Goal: Task Accomplishment & Management: Use online tool/utility

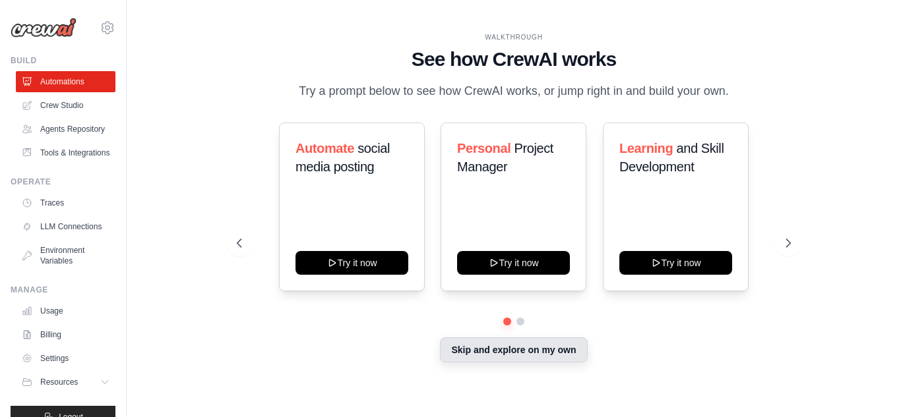
click at [535, 348] on button "Skip and explore on my own" at bounding box center [513, 350] width 147 height 25
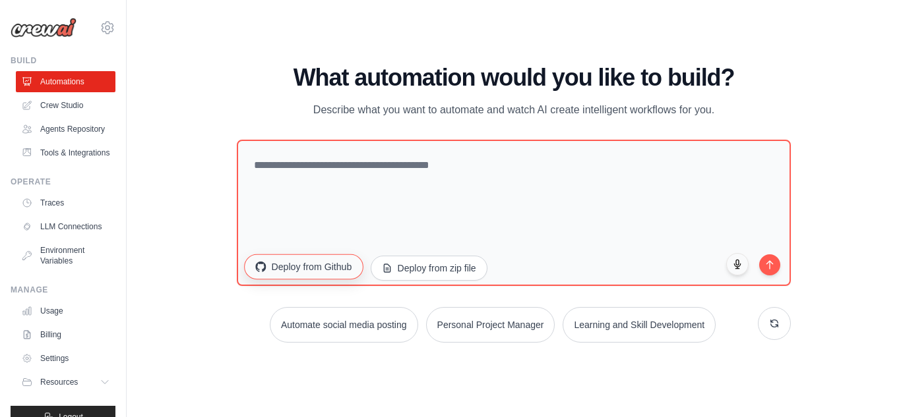
click at [324, 264] on button "Deploy from Github" at bounding box center [303, 266] width 119 height 25
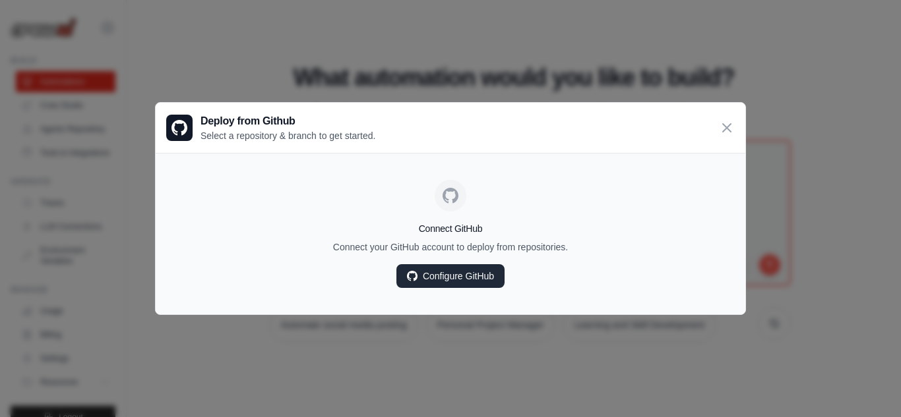
click at [466, 277] on link "Configure GitHub" at bounding box center [450, 276] width 108 height 24
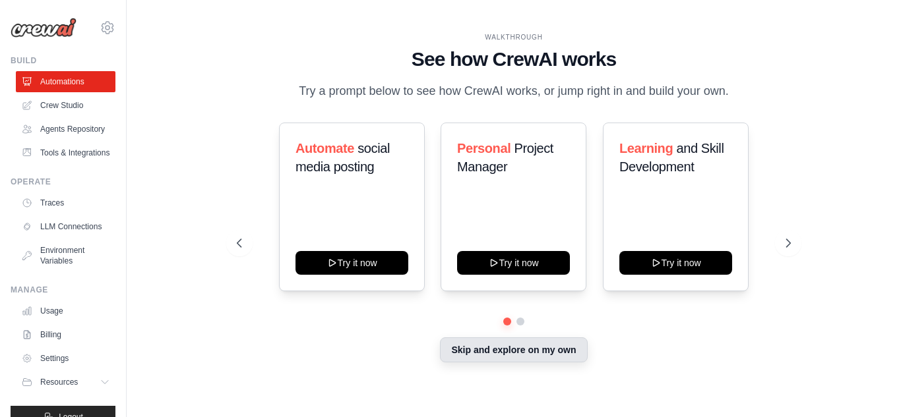
click at [529, 347] on button "Skip and explore on my own" at bounding box center [513, 350] width 147 height 25
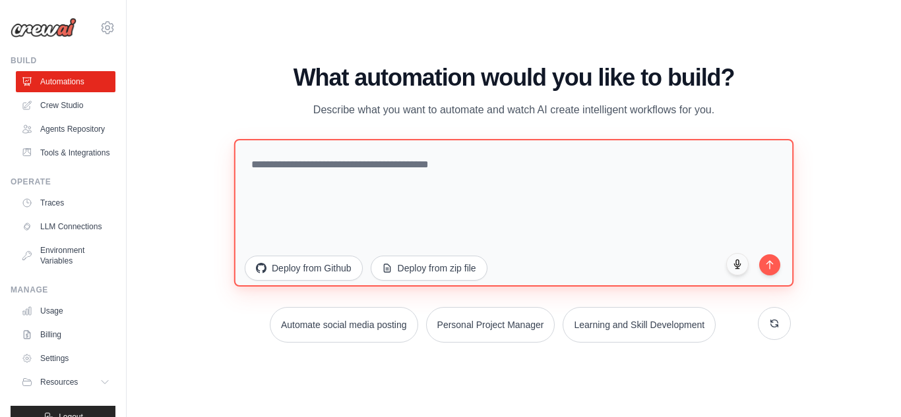
click at [353, 168] on textarea at bounding box center [513, 212] width 559 height 148
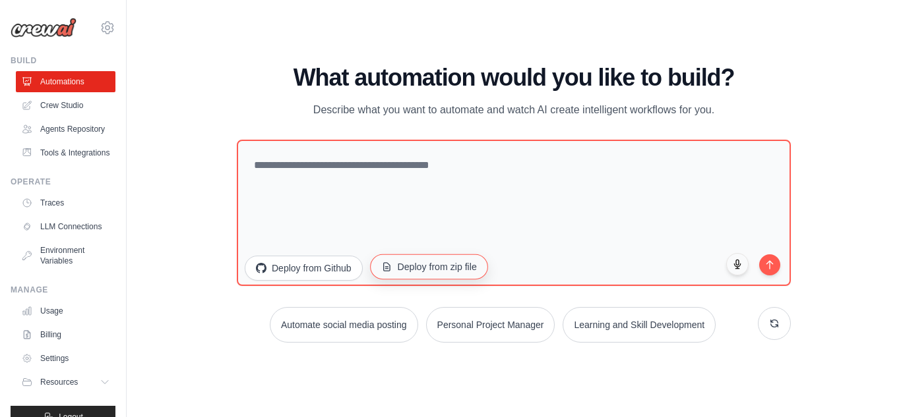
click at [467, 264] on button "Deploy from zip file" at bounding box center [429, 266] width 118 height 25
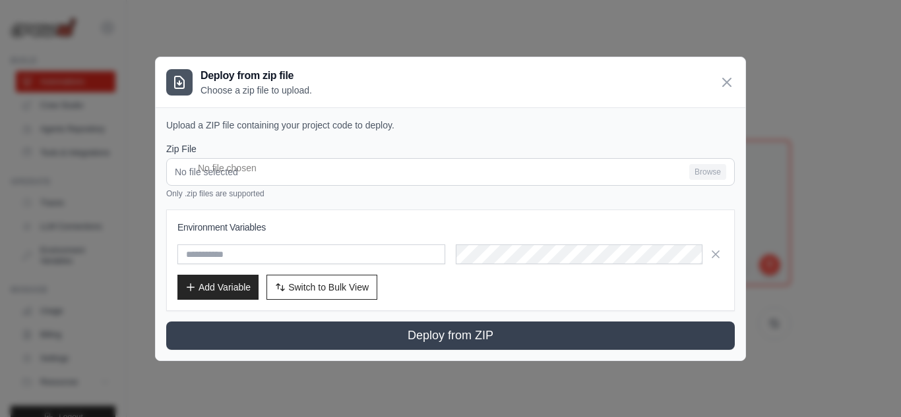
click at [467, 264] on div "Environment Variables Add Variable Switch to Bulk View Switch to Table View" at bounding box center [450, 260] width 546 height 79
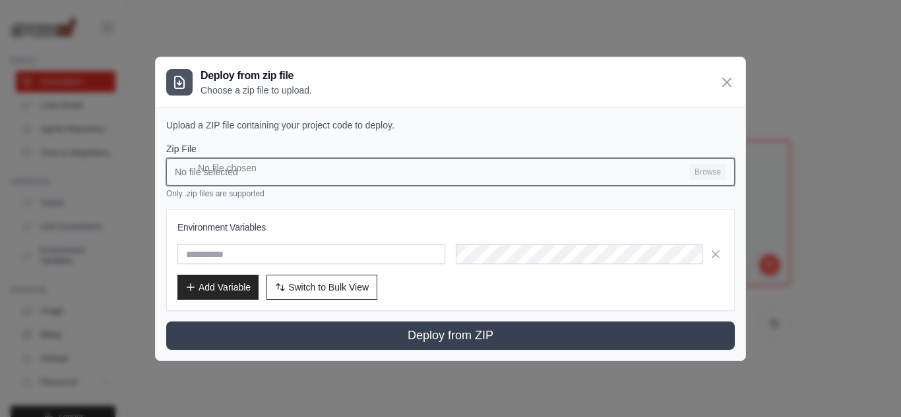
click at [424, 161] on input "No file selected Browse" at bounding box center [450, 172] width 568 height 28
click at [306, 168] on input "No file selected Browse" at bounding box center [450, 172] width 568 height 28
type input "**********"
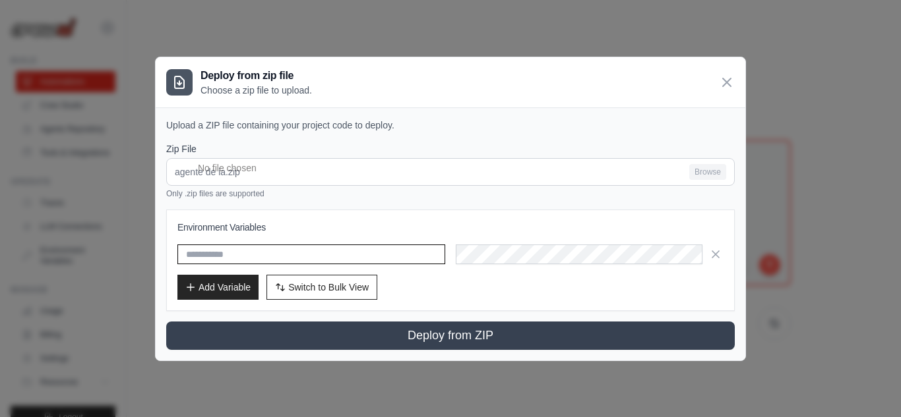
click at [306, 249] on input "text" at bounding box center [311, 255] width 268 height 20
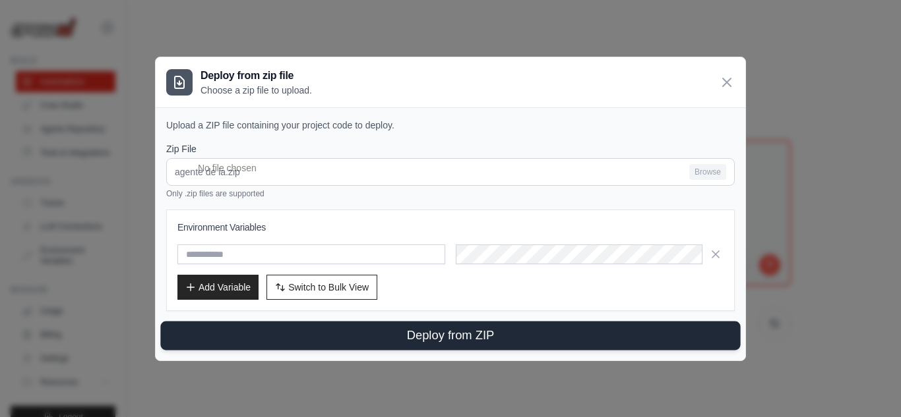
click at [507, 334] on button "Deploy from ZIP" at bounding box center [450, 335] width 580 height 29
click at [481, 339] on button "Deploy from ZIP" at bounding box center [450, 335] width 580 height 29
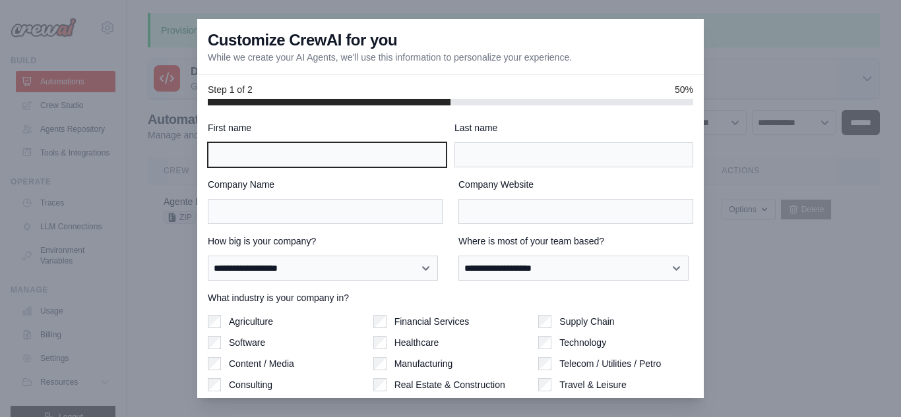
click at [349, 156] on input "First name" at bounding box center [327, 154] width 239 height 25
type input "****"
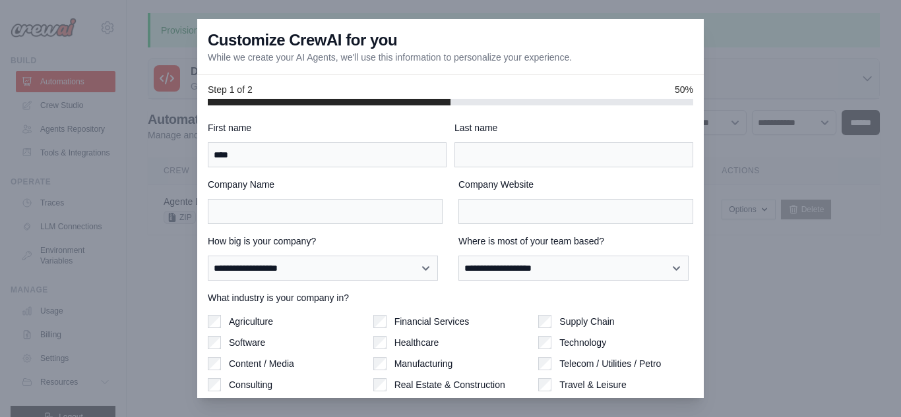
click at [482, 138] on div "Last name" at bounding box center [573, 144] width 239 height 46
click at [481, 142] on div "Last name" at bounding box center [573, 144] width 239 height 46
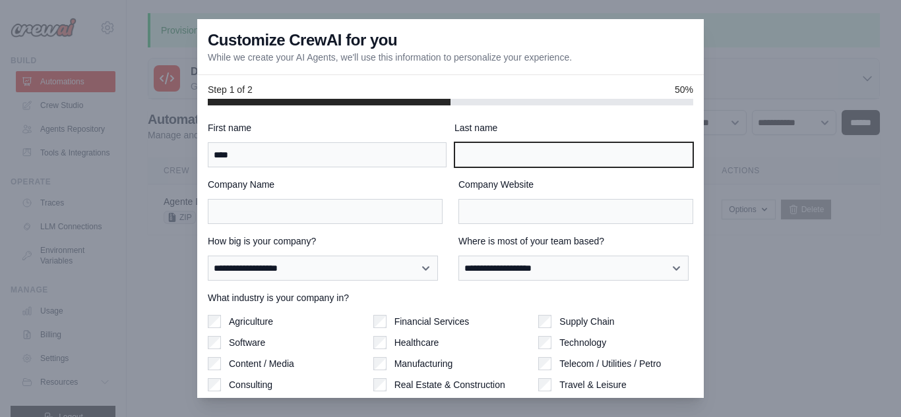
click at [479, 149] on input "Last name" at bounding box center [573, 154] width 239 height 25
type input "******"
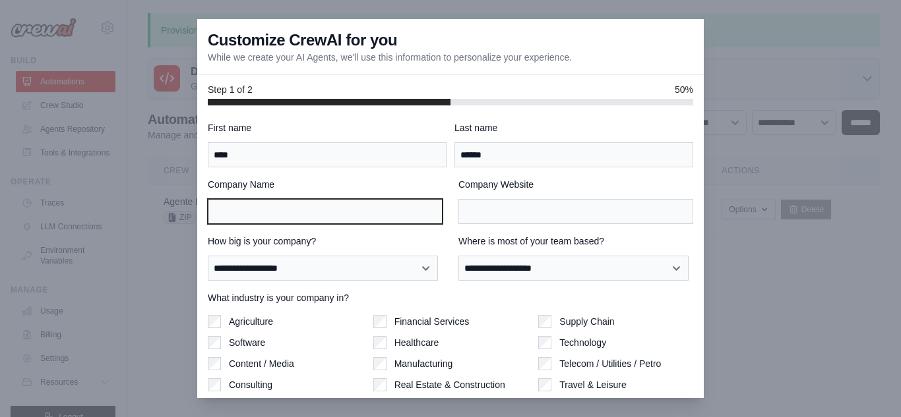
click at [331, 210] on input "Company Name" at bounding box center [325, 211] width 235 height 25
type input "****"
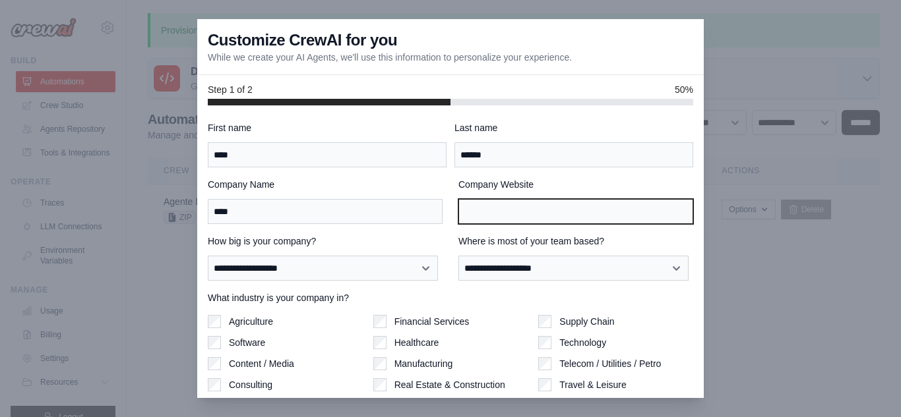
click at [481, 214] on input "Company Website" at bounding box center [575, 211] width 235 height 25
type input "****"
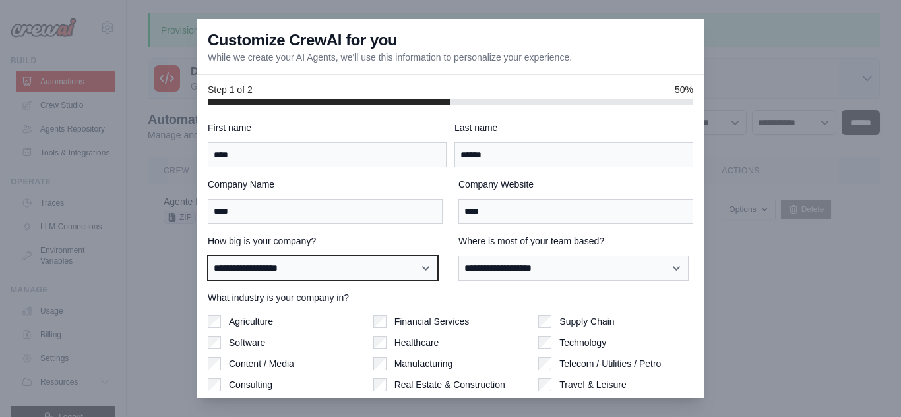
click at [406, 264] on select "**********" at bounding box center [323, 268] width 230 height 25
select select "**********"
click at [208, 256] on select "**********" at bounding box center [323, 268] width 230 height 25
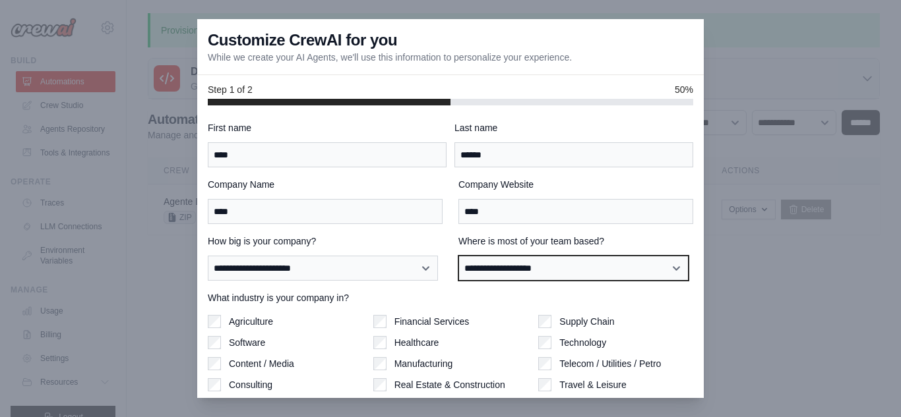
click at [495, 266] on select "**********" at bounding box center [573, 268] width 230 height 25
select select "**********"
click at [458, 256] on select "**********" at bounding box center [573, 268] width 230 height 25
click at [499, 273] on select "**********" at bounding box center [573, 268] width 230 height 25
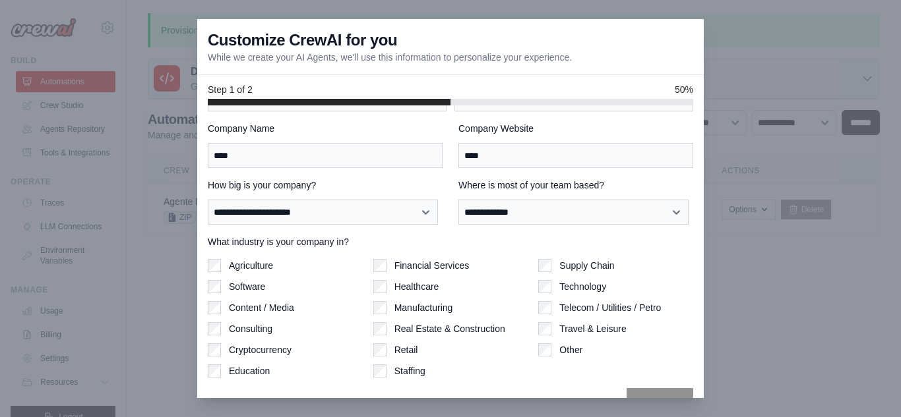
scroll to position [58, 0]
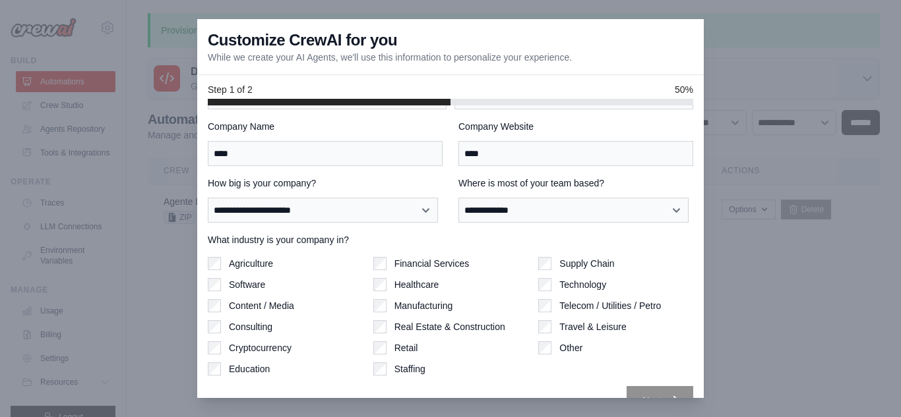
click at [624, 286] on div "Technology" at bounding box center [615, 284] width 155 height 13
click at [559, 284] on label "Technology" at bounding box center [582, 284] width 47 height 13
click at [626, 386] on div "**********" at bounding box center [450, 239] width 485 height 352
click at [628, 392] on button "Next" at bounding box center [659, 400] width 67 height 29
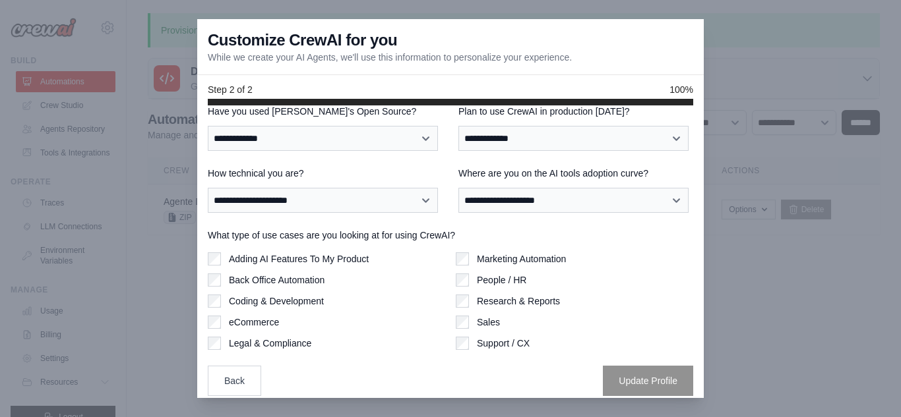
scroll to position [0, 0]
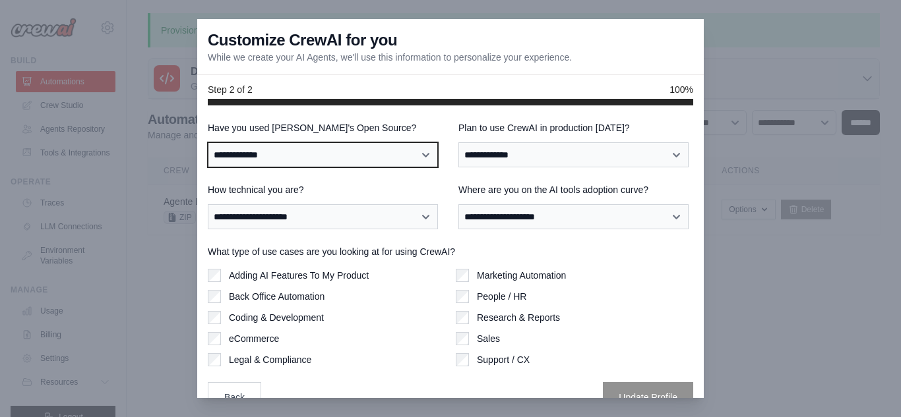
click at [407, 156] on select "**********" at bounding box center [323, 154] width 230 height 25
select select "**"
click at [208, 142] on select "**********" at bounding box center [323, 154] width 230 height 25
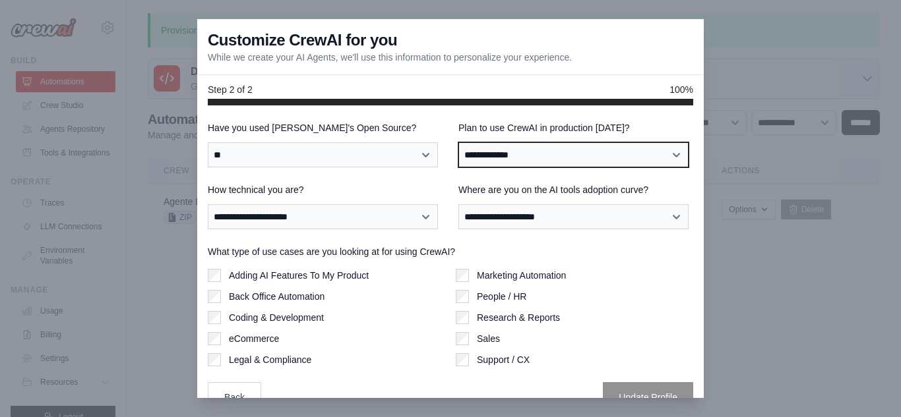
click at [526, 146] on select "**********" at bounding box center [573, 154] width 230 height 25
select select "*****"
click at [458, 142] on select "**********" at bounding box center [573, 154] width 230 height 25
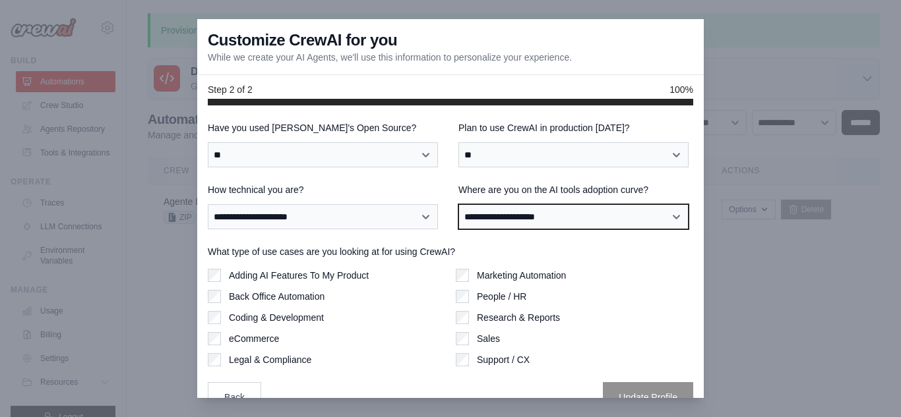
click at [547, 213] on select "**********" at bounding box center [573, 216] width 230 height 25
select select "**********"
click at [458, 204] on select "**********" at bounding box center [573, 216] width 230 height 25
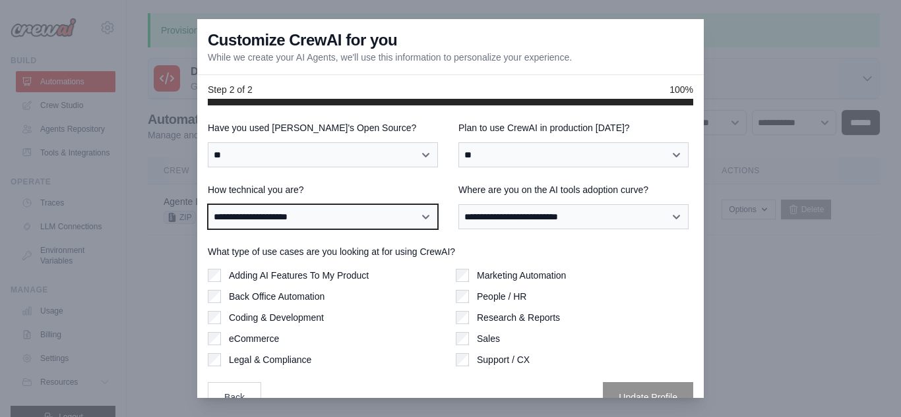
click at [394, 226] on select "**********" at bounding box center [323, 216] width 230 height 25
select select "**********"
click at [208, 204] on select "**********" at bounding box center [323, 216] width 230 height 25
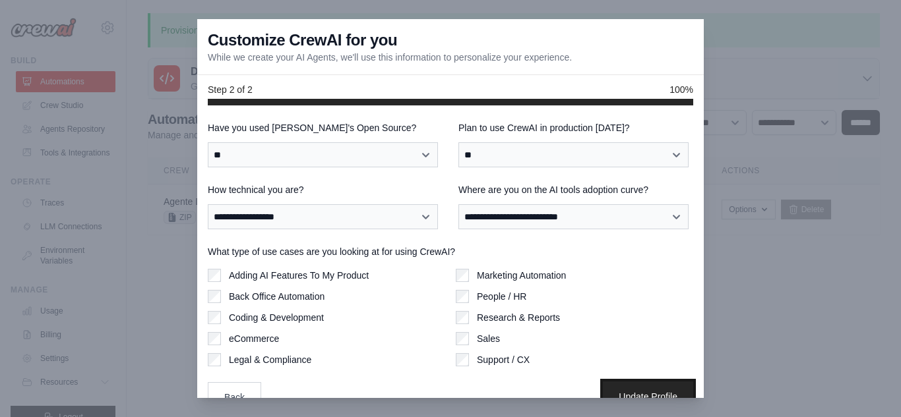
click at [616, 388] on button "Update Profile" at bounding box center [648, 397] width 90 height 30
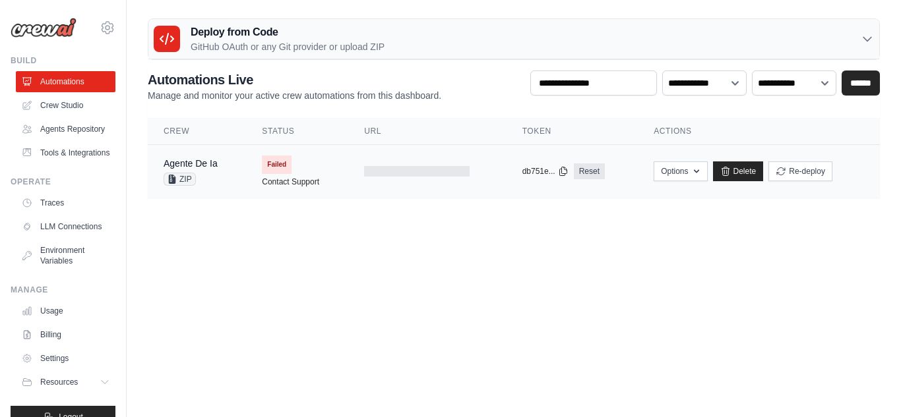
click at [323, 154] on td "Failed Contact Support" at bounding box center [297, 171] width 102 height 53
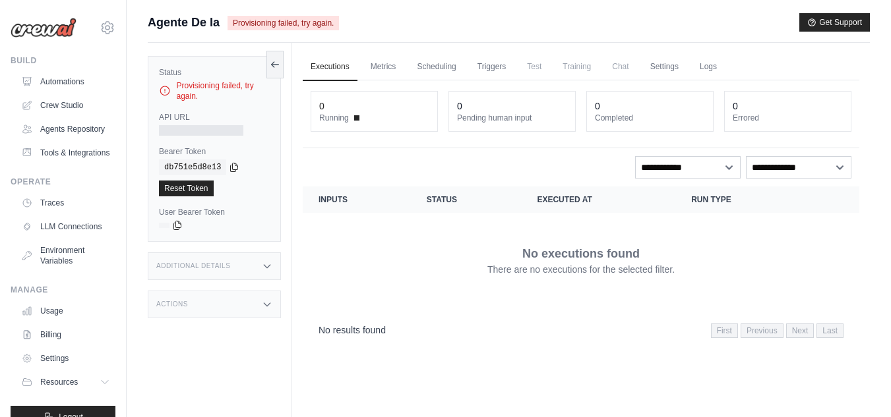
click at [691, 243] on div "No executions found There are no executions for the selected filter." at bounding box center [580, 261] width 525 height 74
click at [209, 264] on h3 "Additional Details" at bounding box center [193, 266] width 74 height 8
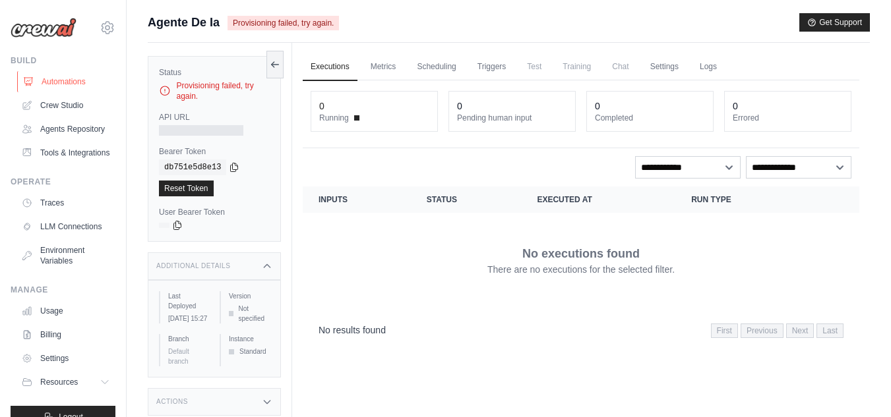
click at [66, 78] on link "Automations" at bounding box center [67, 81] width 100 height 21
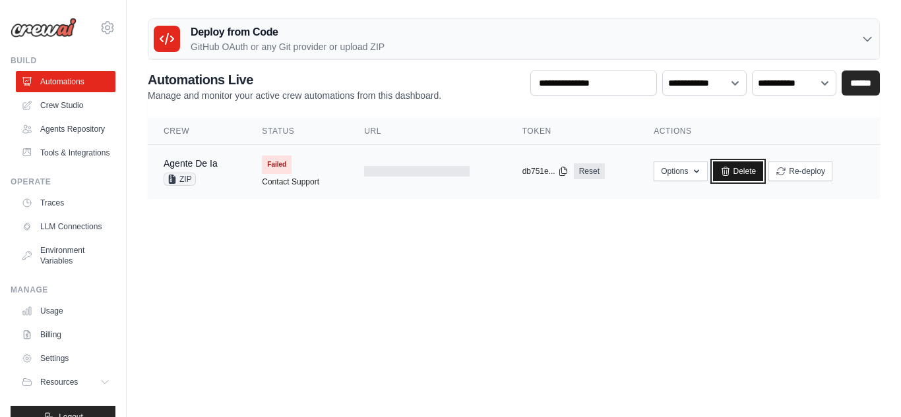
click at [723, 171] on icon at bounding box center [725, 171] width 11 height 11
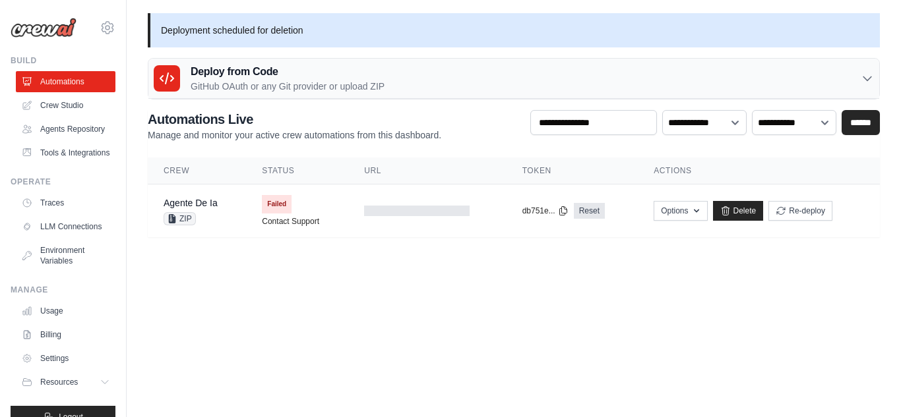
click at [492, 326] on body "[EMAIL_ADDRESS][DOMAIN_NAME] Settings Build Automations GitHub" at bounding box center [450, 208] width 901 height 417
click at [548, 269] on body "[EMAIL_ADDRESS][DOMAIN_NAME] Settings Build Automations GitHub" at bounding box center [450, 208] width 901 height 417
click at [683, 206] on button "Options" at bounding box center [679, 210] width 53 height 20
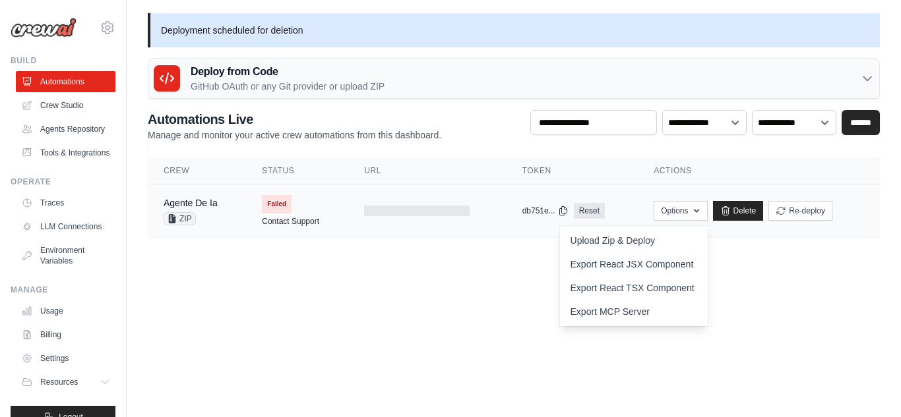
click at [270, 206] on span "Failed" at bounding box center [277, 204] width 30 height 18
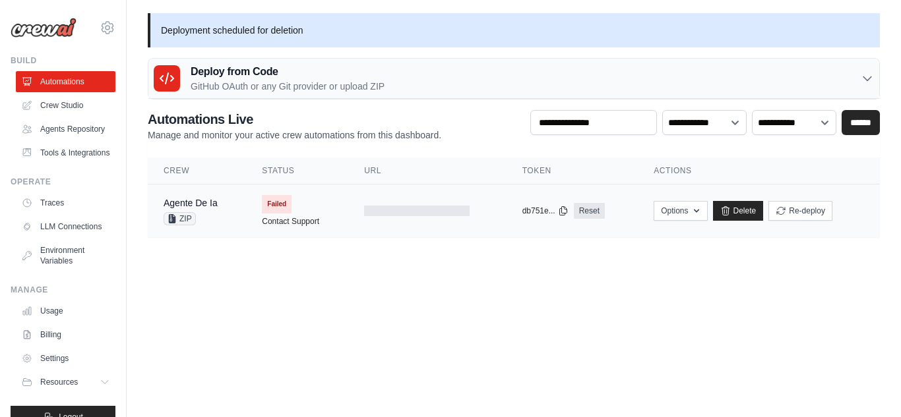
drag, startPoint x: 291, startPoint y: 213, endPoint x: 301, endPoint y: 216, distance: 9.6
click at [301, 216] on td "Failed Contact Support" at bounding box center [297, 211] width 102 height 53
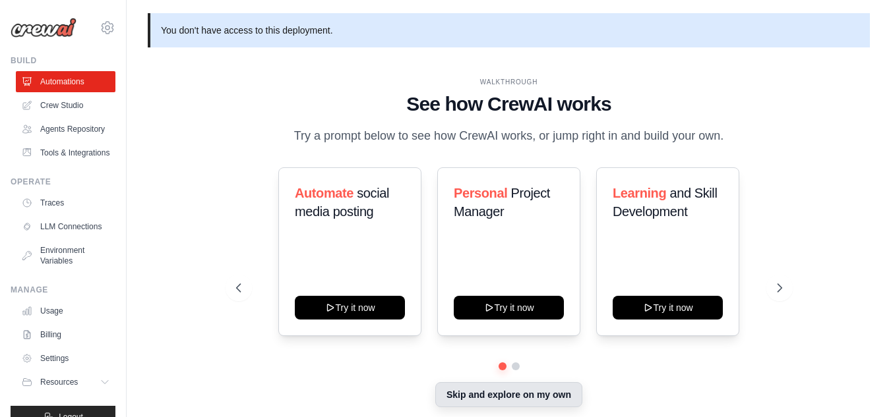
click at [553, 386] on button "Skip and explore on my own" at bounding box center [508, 394] width 147 height 25
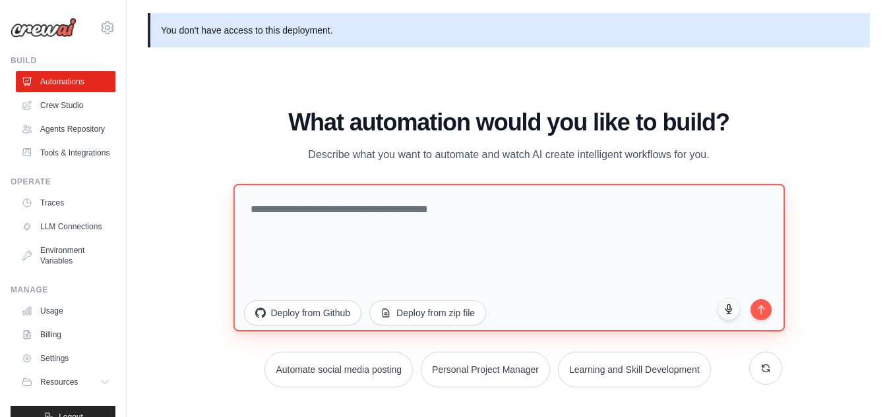
click at [491, 239] on textarea at bounding box center [508, 257] width 551 height 148
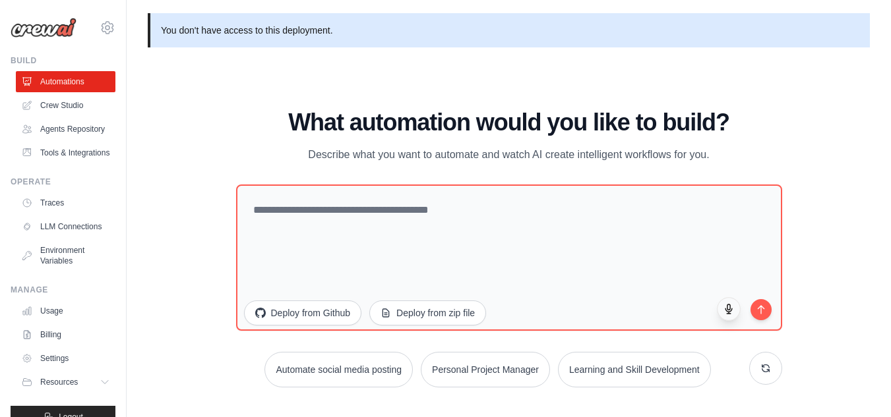
click at [734, 313] on icon "button" at bounding box center [728, 308] width 11 height 11
click at [758, 315] on button "submit" at bounding box center [761, 308] width 22 height 22
click at [727, 311] on circle "button" at bounding box center [728, 309] width 9 height 9
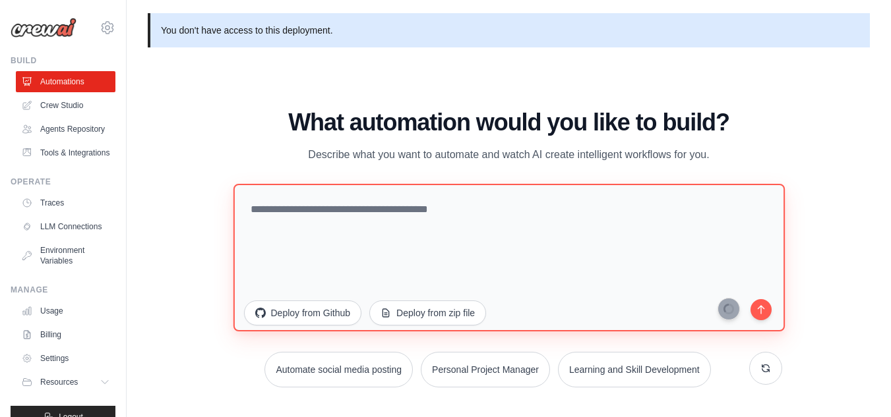
click at [560, 221] on textarea at bounding box center [508, 257] width 551 height 148
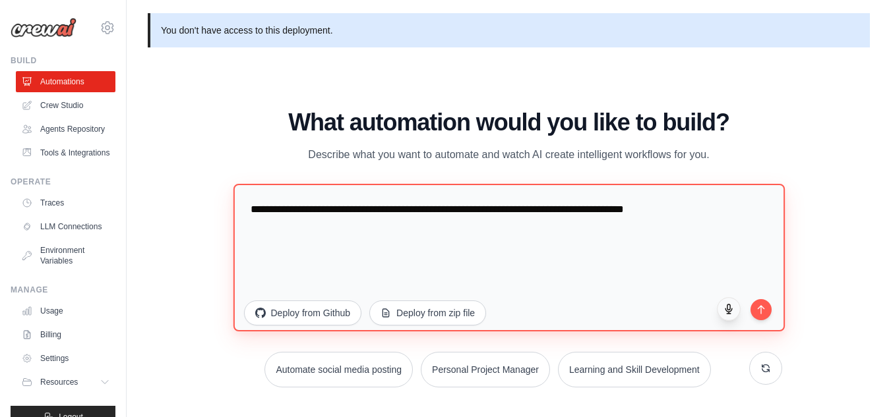
type textarea "**********"
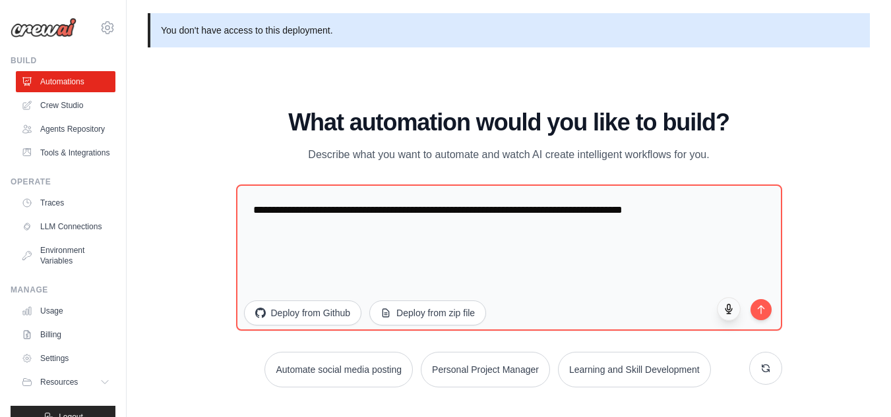
click at [731, 312] on icon "button" at bounding box center [728, 308] width 11 height 11
click at [731, 312] on circle "button" at bounding box center [728, 309] width 9 height 9
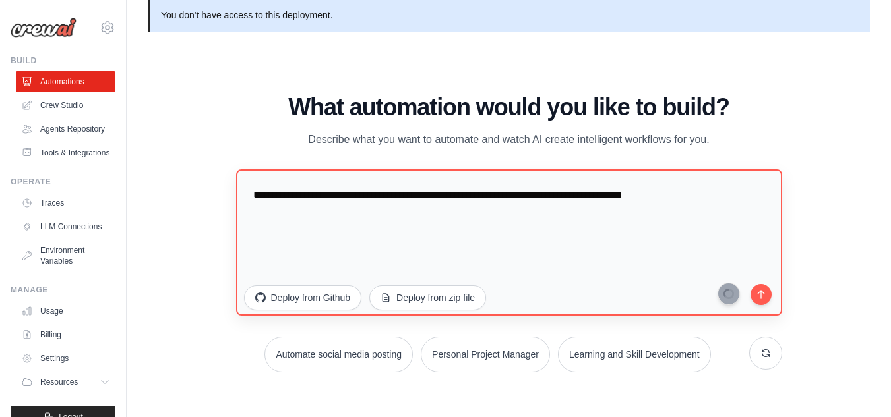
scroll to position [14, 0]
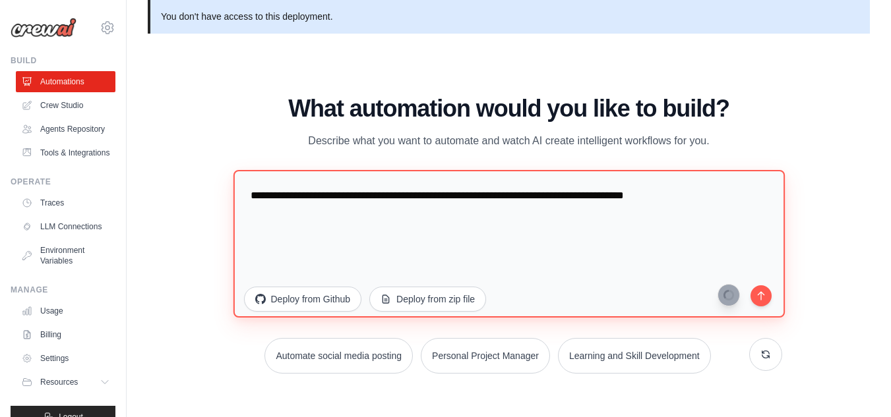
type textarea "**********"
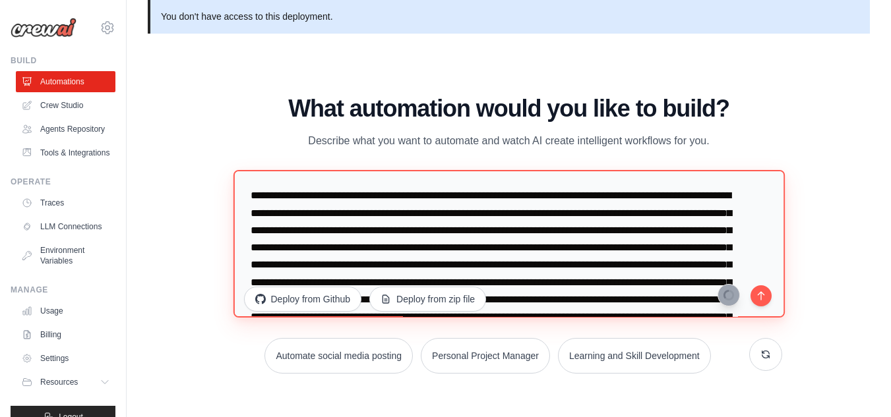
scroll to position [103, 0]
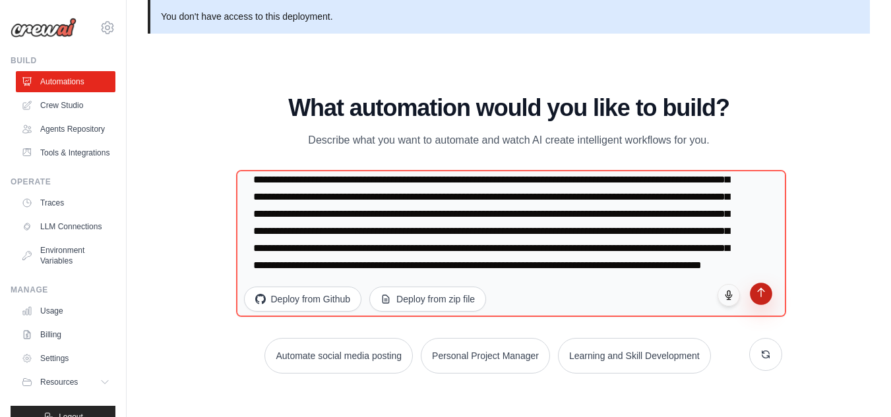
click at [758, 295] on icon "submit" at bounding box center [760, 292] width 11 height 11
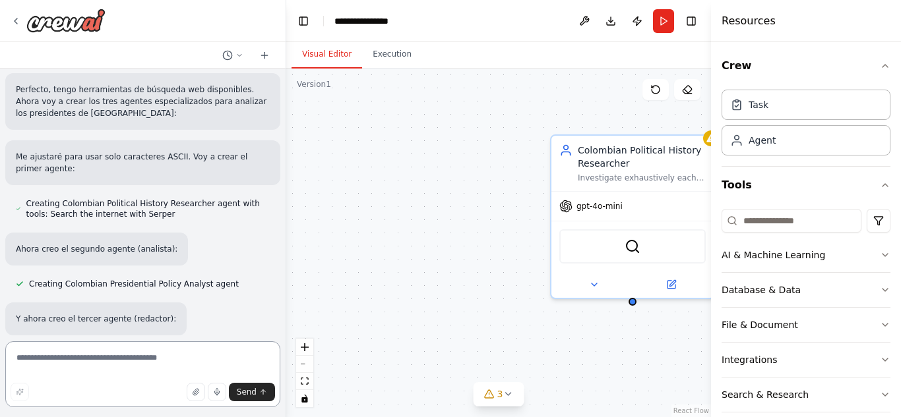
scroll to position [527, 0]
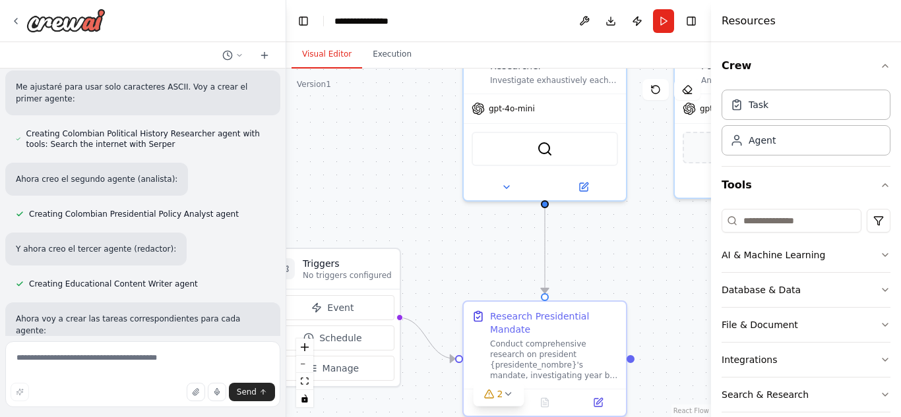
drag, startPoint x: 419, startPoint y: 236, endPoint x: 296, endPoint y: 113, distance: 173.4
click at [297, 114] on div ".deletable-edge-delete-btn { width: 20px; height: 20px; border: 0px solid #ffff…" at bounding box center [498, 243] width 425 height 349
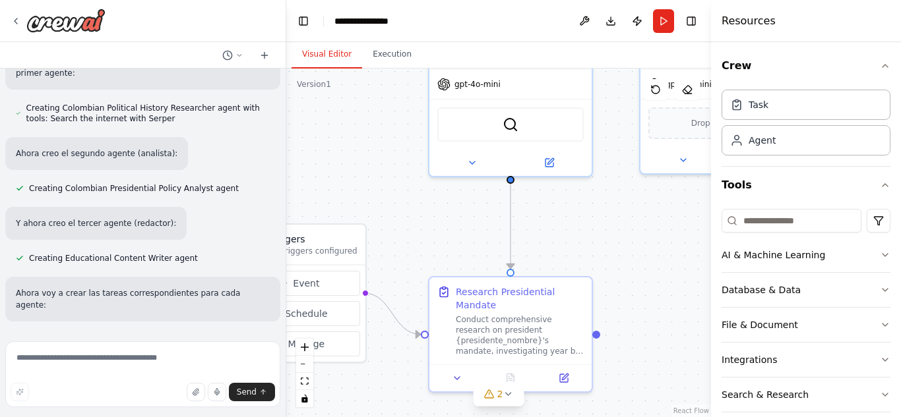
scroll to position [553, 0]
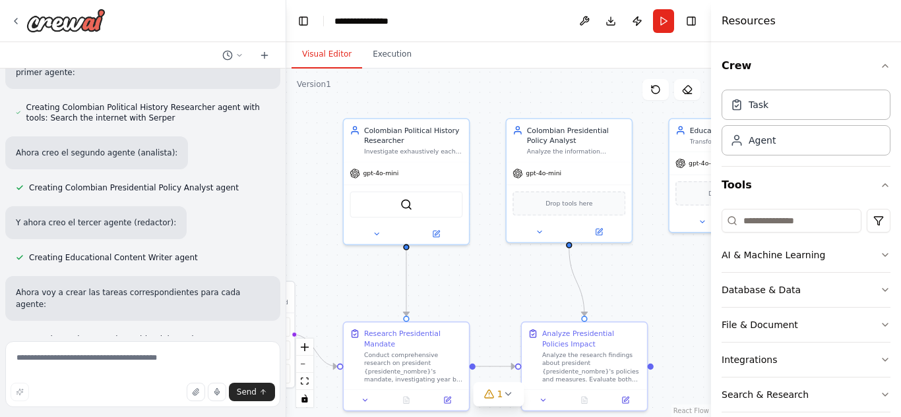
drag, startPoint x: 347, startPoint y: 164, endPoint x: 279, endPoint y: 231, distance: 95.6
click at [279, 231] on div "▶ Thought process Perfecto, voy a crear una automatización para analizar los pe…" at bounding box center [450, 208] width 901 height 417
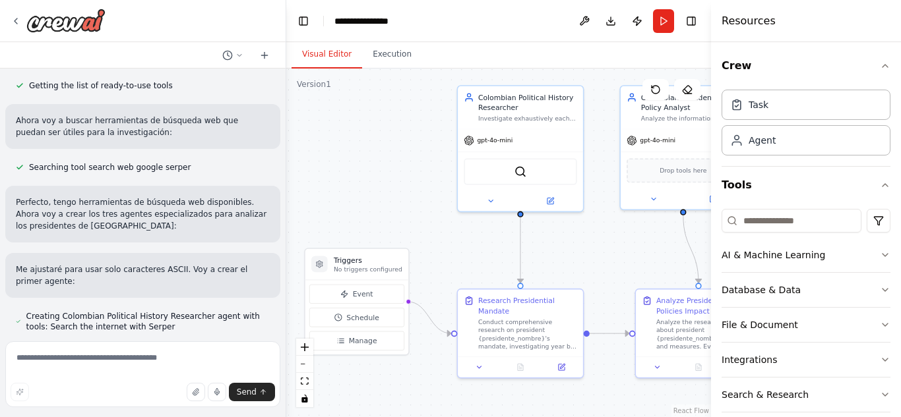
drag, startPoint x: 371, startPoint y: 282, endPoint x: 477, endPoint y: 246, distance: 112.2
click at [477, 246] on div ".deletable-edge-delete-btn { width: 20px; height: 20px; border: 0px solid #ffff…" at bounding box center [498, 243] width 425 height 349
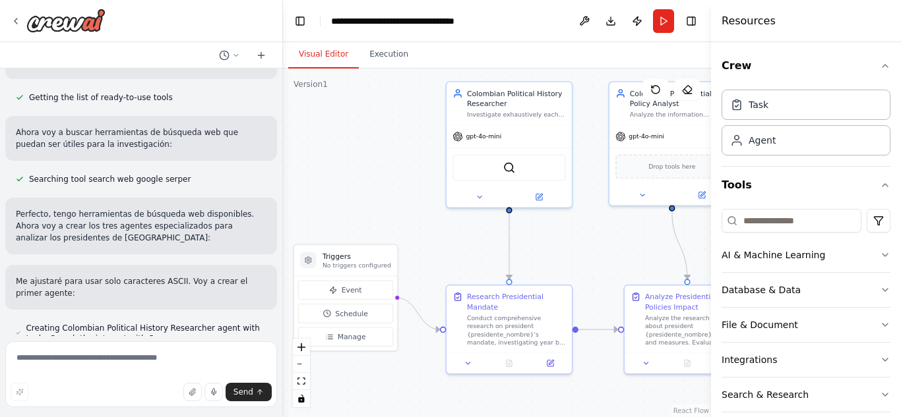
drag, startPoint x: 284, startPoint y: 222, endPoint x: 283, endPoint y: 286, distance: 64.0
click at [283, 286] on div "▶ Thought process Perfecto, voy a crear una automatización para analizar los pe…" at bounding box center [450, 208] width 901 height 417
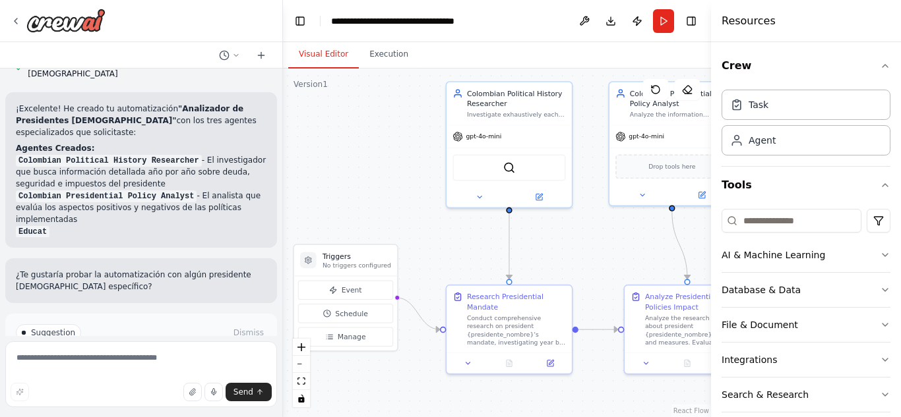
scroll to position [1060, 0]
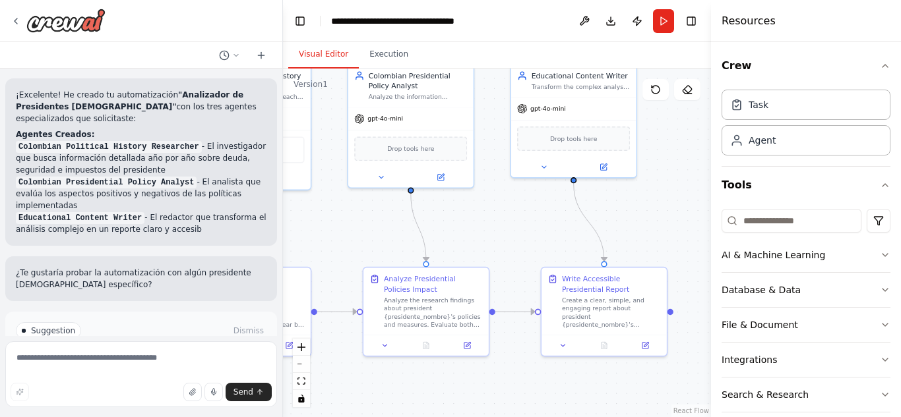
drag, startPoint x: 590, startPoint y: 243, endPoint x: 503, endPoint y: 250, distance: 87.3
click at [500, 249] on div ".deletable-edge-delete-btn { width: 20px; height: 20px; border: 0px solid #ffff…" at bounding box center [497, 243] width 428 height 349
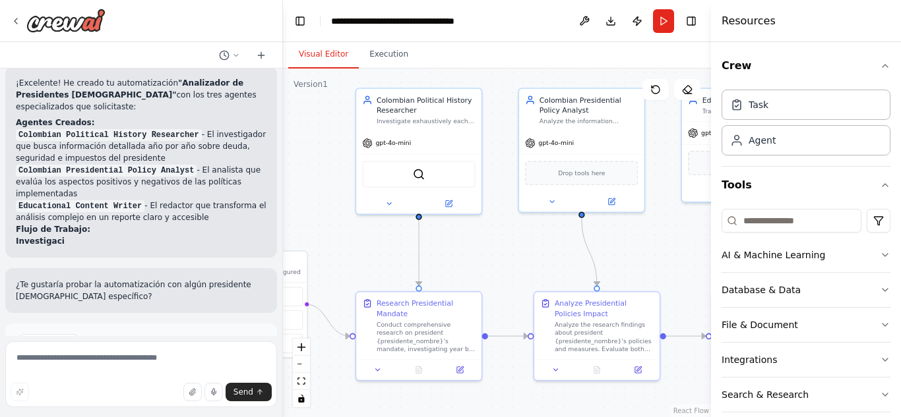
scroll to position [1095, 0]
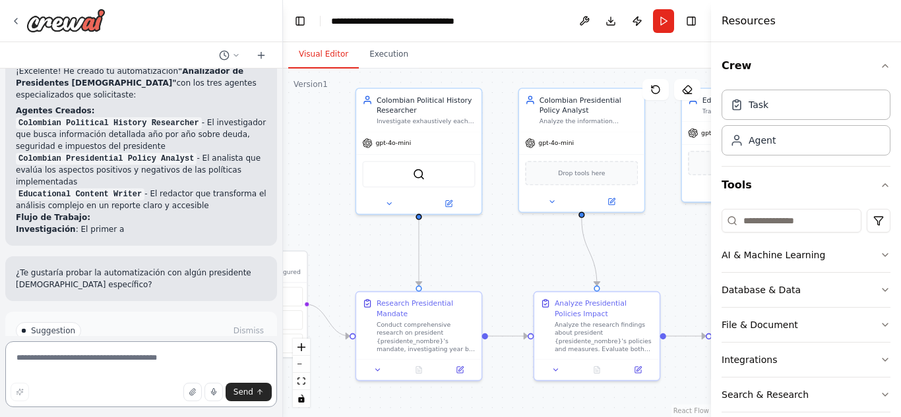
click at [124, 361] on textarea at bounding box center [141, 375] width 272 height 66
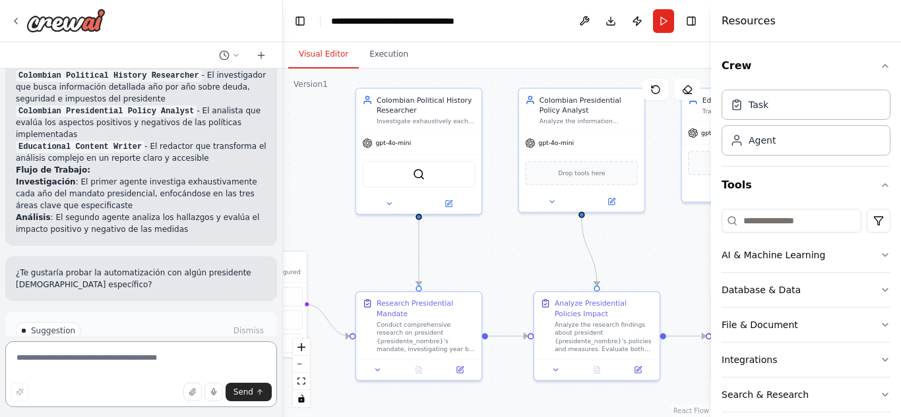
scroll to position [1155, 0]
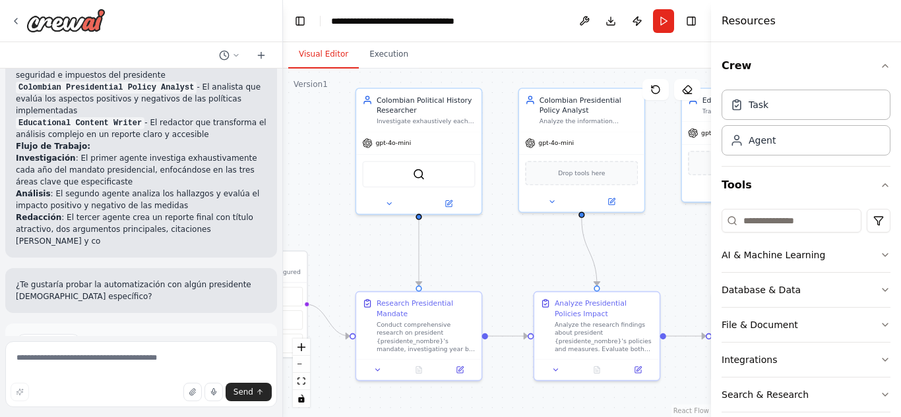
click at [136, 394] on span "Run Automation" at bounding box center [147, 399] width 64 height 11
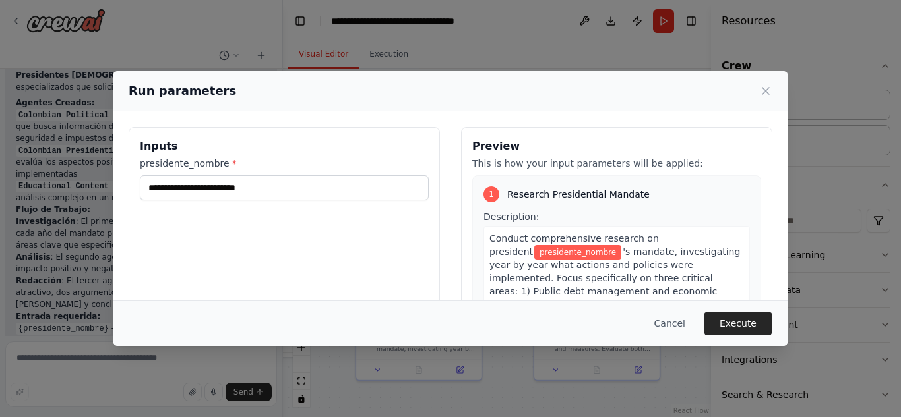
scroll to position [1115, 0]
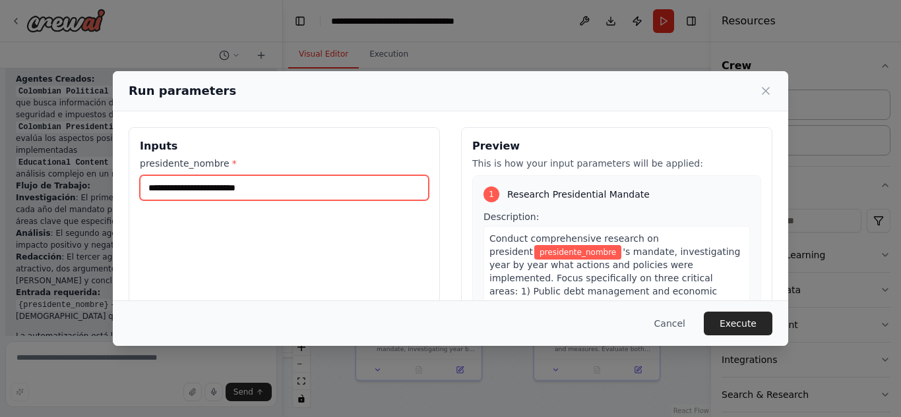
click at [300, 187] on input "presidente_nombre *" at bounding box center [284, 187] width 289 height 25
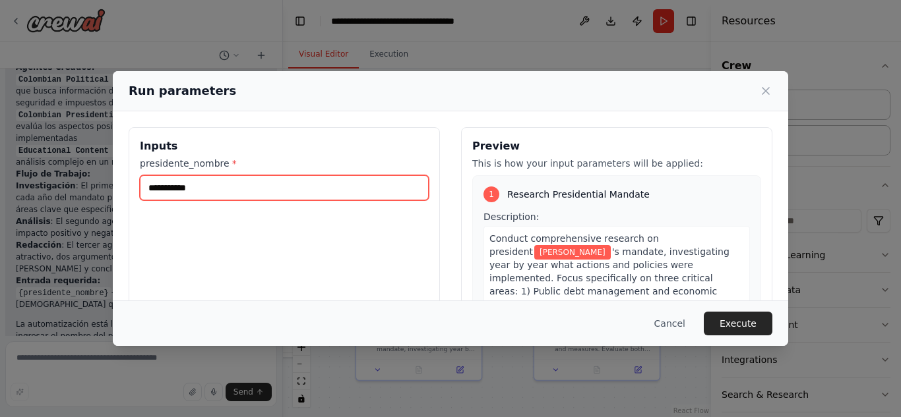
type input "**********"
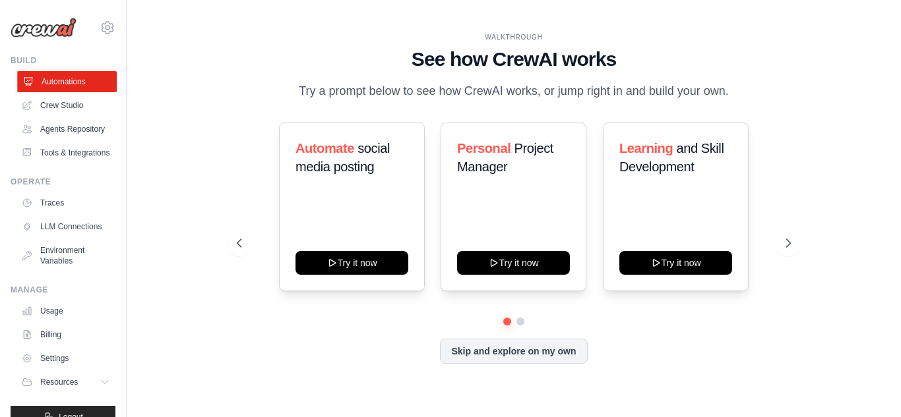
click at [42, 79] on link "Automations" at bounding box center [67, 81] width 100 height 21
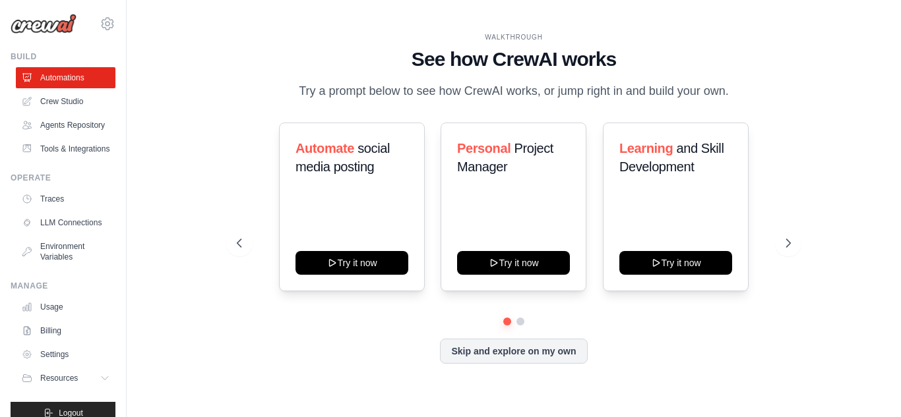
scroll to position [9, 0]
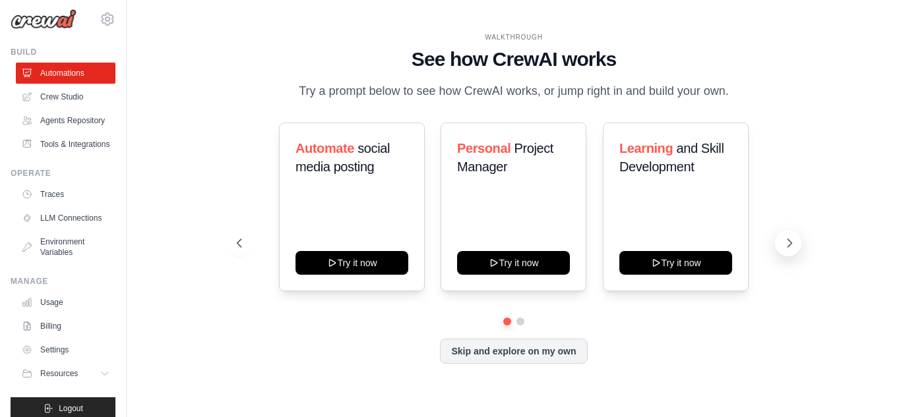
click at [783, 238] on icon at bounding box center [789, 243] width 13 height 13
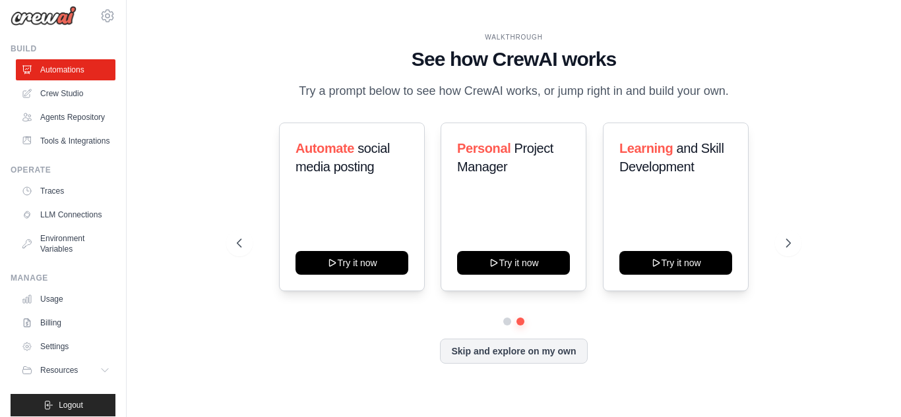
scroll to position [0, 0]
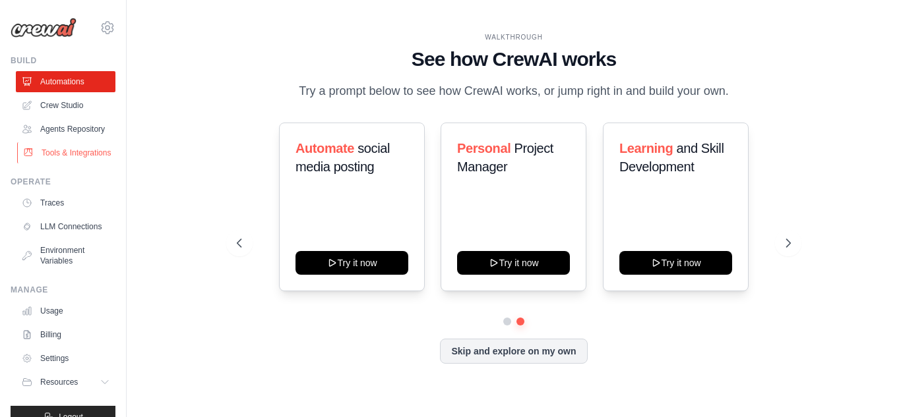
click at [69, 164] on link "Tools & Integrations" at bounding box center [67, 152] width 100 height 21
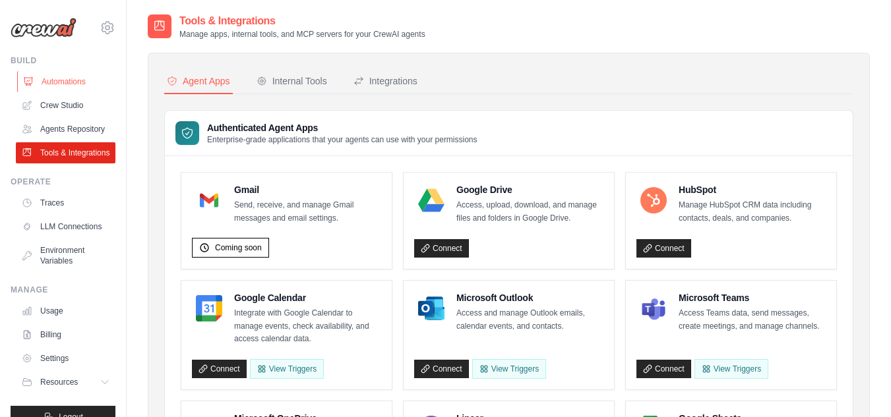
click at [84, 88] on link "Automations" at bounding box center [67, 81] width 100 height 21
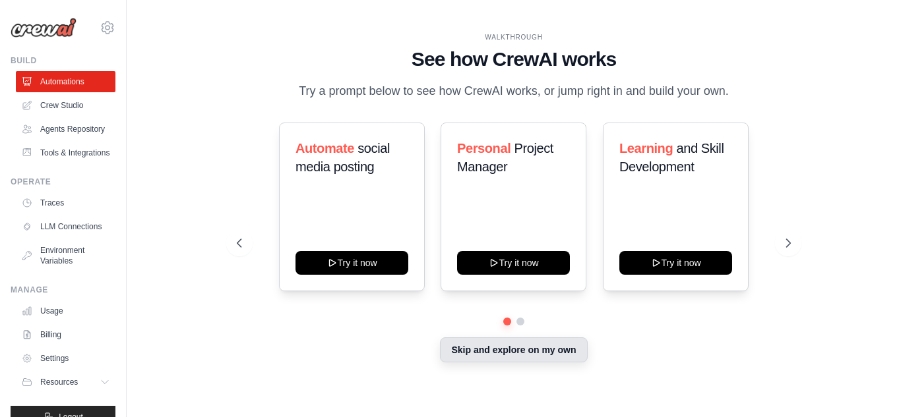
click at [535, 355] on button "Skip and explore on my own" at bounding box center [513, 350] width 147 height 25
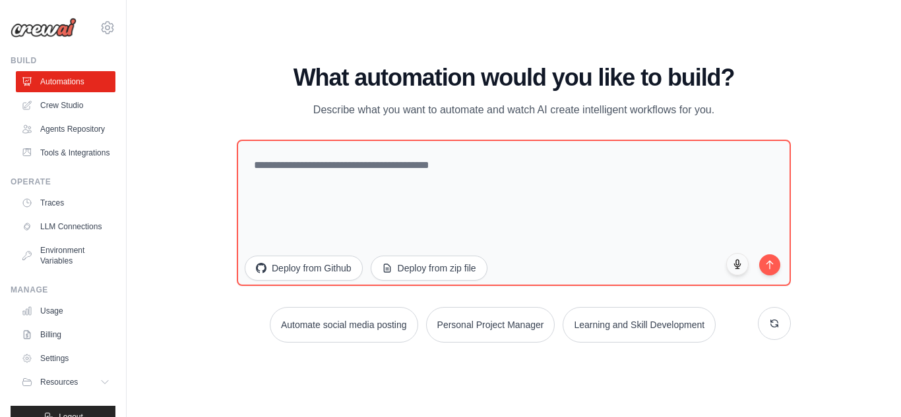
click at [105, 36] on div "[EMAIL_ADDRESS][DOMAIN_NAME] Settings Build Automations Resources" at bounding box center [63, 208] width 127 height 417
click at [100, 32] on icon at bounding box center [108, 28] width 16 height 16
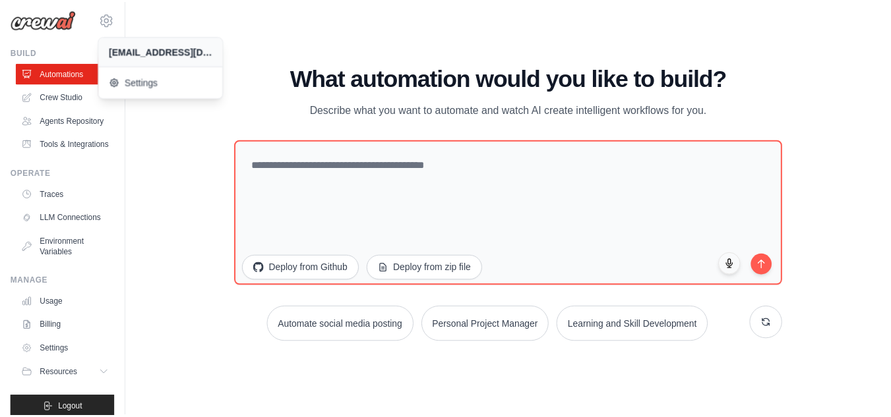
scroll to position [10, 0]
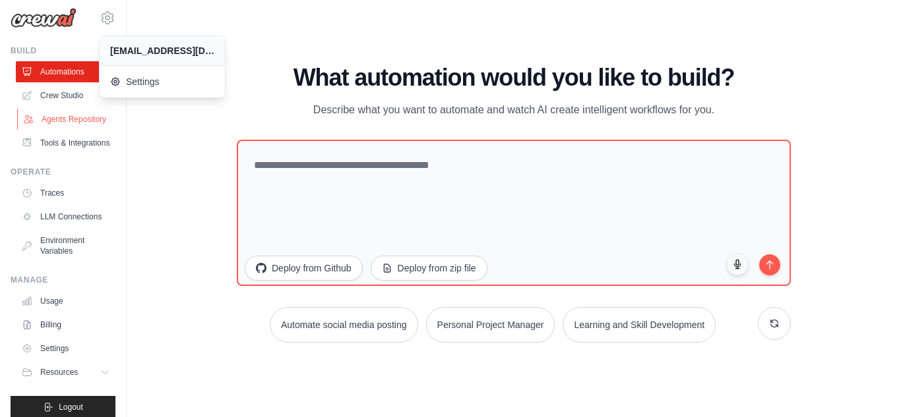
click at [69, 119] on link "Agents Repository" at bounding box center [67, 119] width 100 height 21
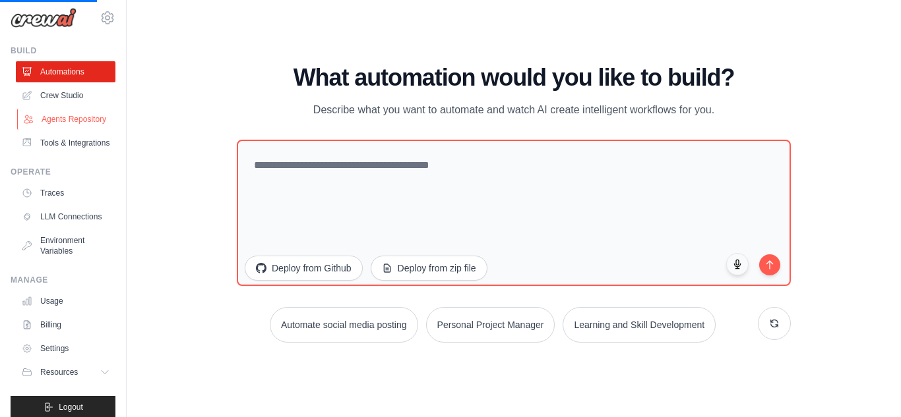
click at [70, 120] on link "Agents Repository" at bounding box center [67, 119] width 100 height 21
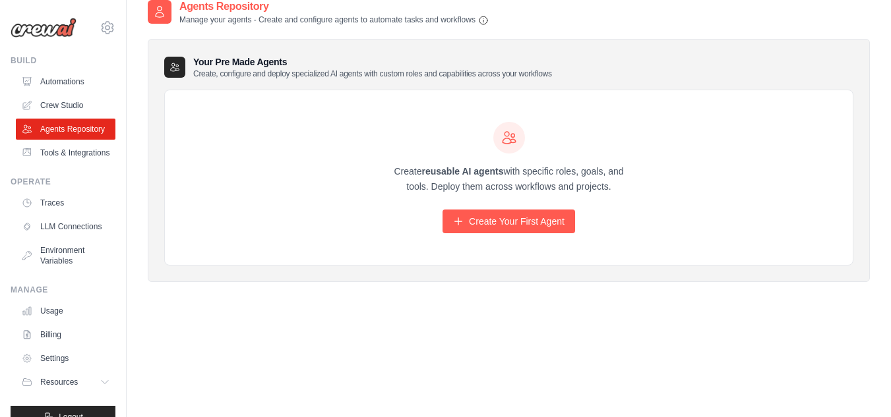
scroll to position [26, 0]
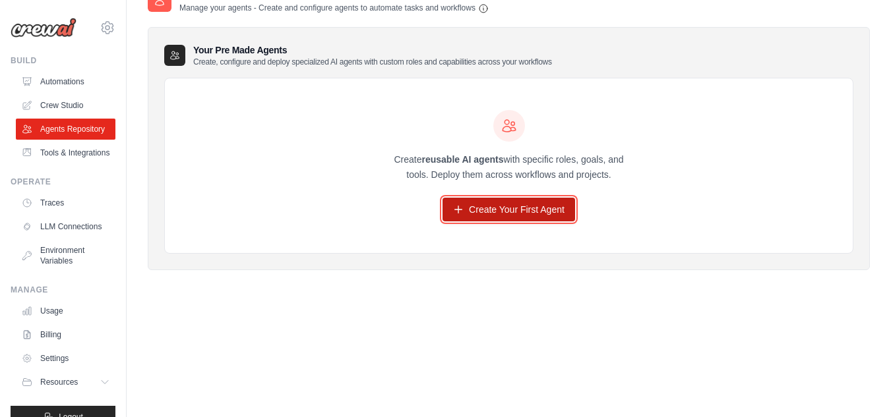
click at [549, 198] on link "Create Your First Agent" at bounding box center [508, 210] width 133 height 24
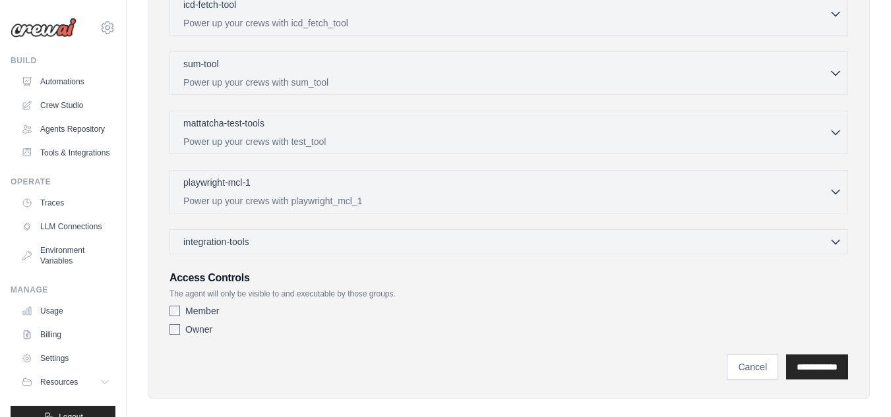
scroll to position [450, 0]
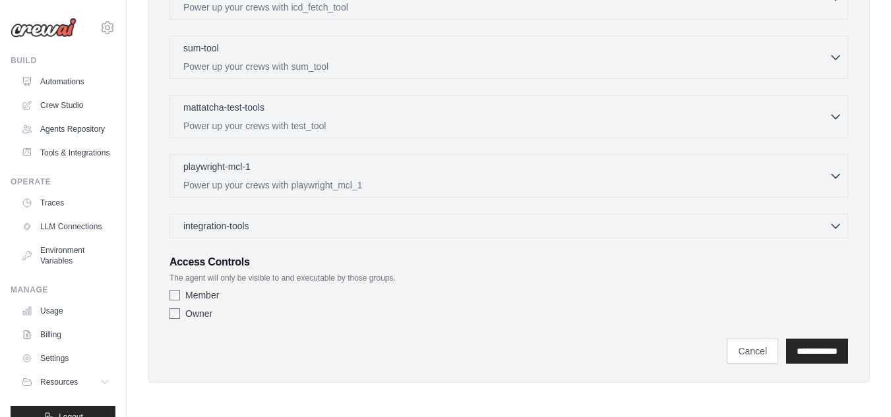
drag, startPoint x: 115, startPoint y: 66, endPoint x: 108, endPoint y: 87, distance: 22.3
click at [108, 87] on div "garciaguillenjuanandres@gmail.com Settings Build Automations Resources" at bounding box center [63, 208] width 127 height 417
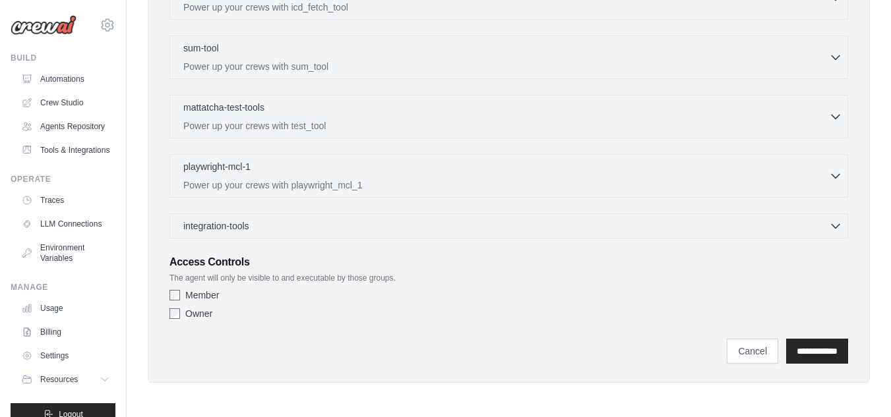
scroll to position [2, 0]
click at [80, 138] on link "Agents Repository" at bounding box center [67, 127] width 100 height 21
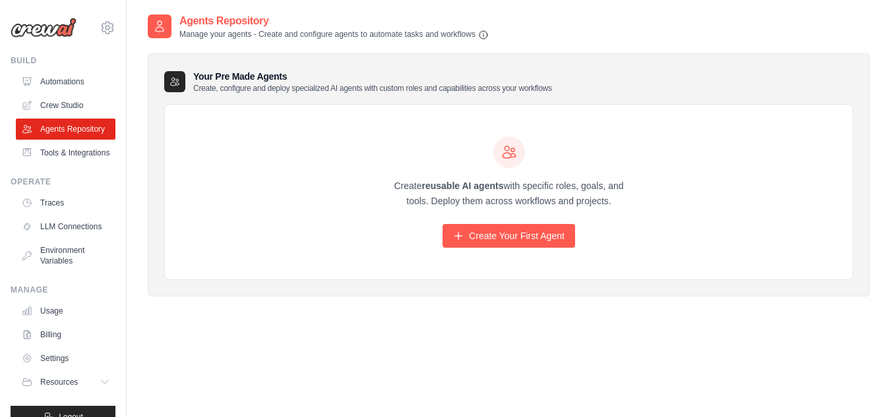
click at [286, 70] on h3 "Your Pre Made Agents Create, configure and deploy specialized AI agents with cu…" at bounding box center [372, 82] width 359 height 24
click at [75, 86] on link "Automations" at bounding box center [67, 81] width 100 height 21
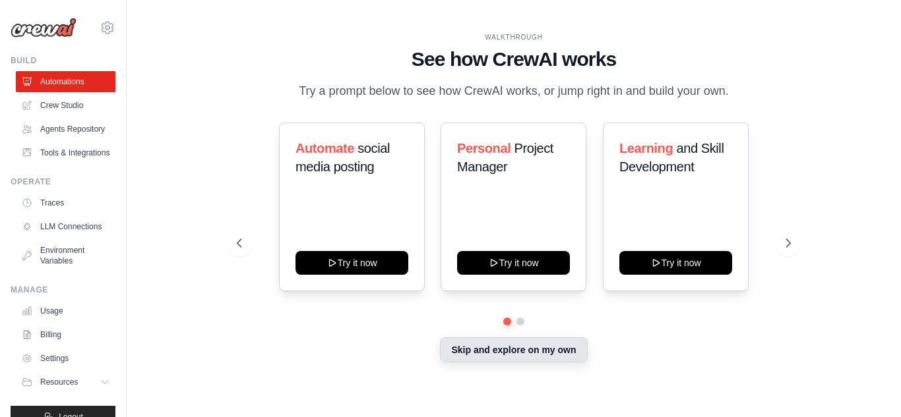
click at [512, 351] on button "Skip and explore on my own" at bounding box center [513, 350] width 147 height 25
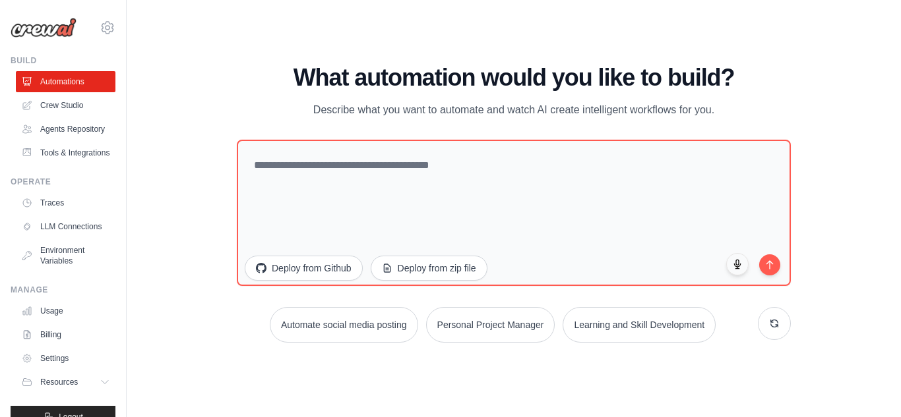
click at [512, 351] on div "WALKTHROUGH See how CrewAI works Try a prompt below to see how CrewAI works, or…" at bounding box center [514, 209] width 586 height 289
click at [737, 260] on icon "button" at bounding box center [737, 264] width 7 height 9
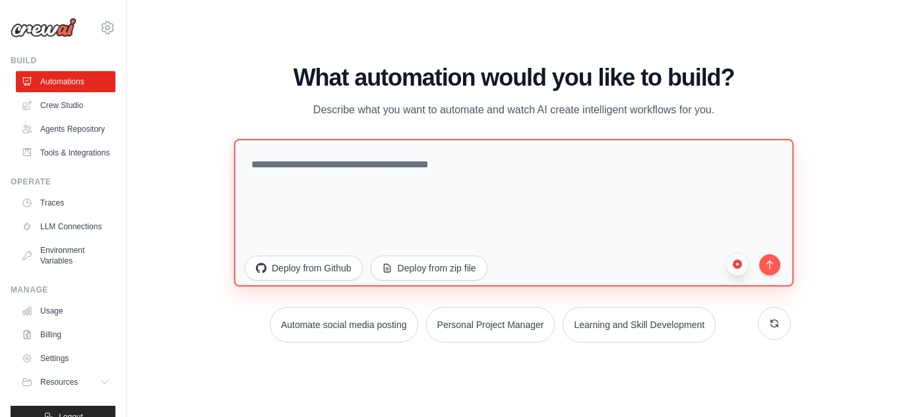
click at [748, 268] on div "Deploy from Github Deploy from zip file" at bounding box center [514, 216] width 554 height 152
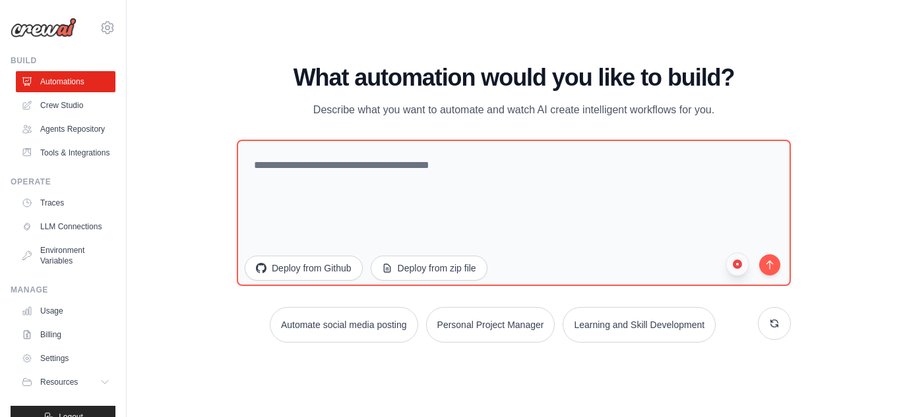
click at [735, 264] on circle "button" at bounding box center [737, 264] width 9 height 9
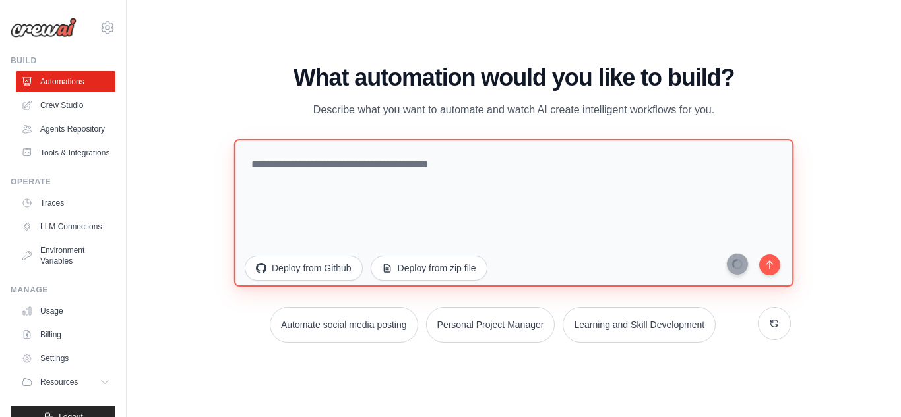
type textarea "**********"
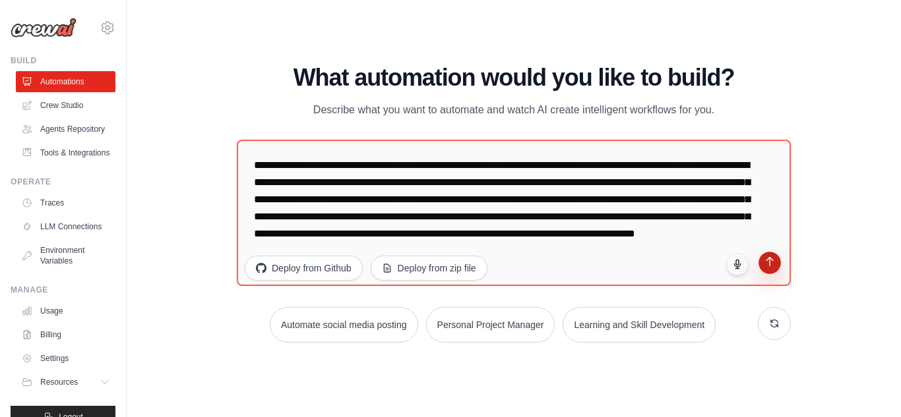
click at [771, 263] on icon "submit" at bounding box center [769, 261] width 11 height 11
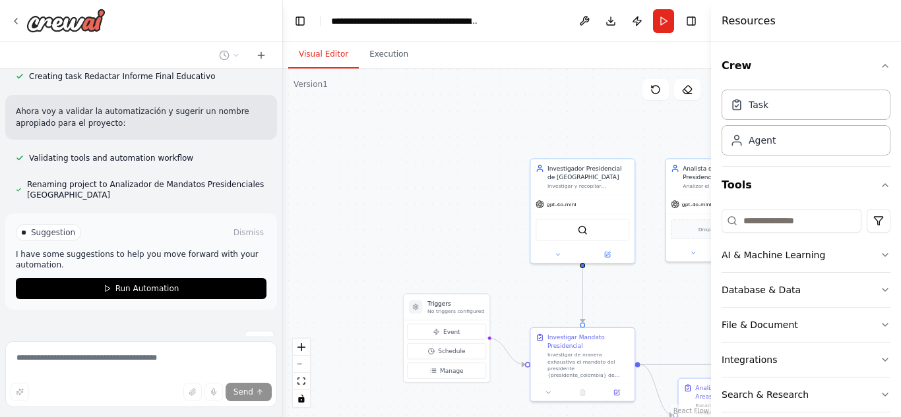
scroll to position [748, 0]
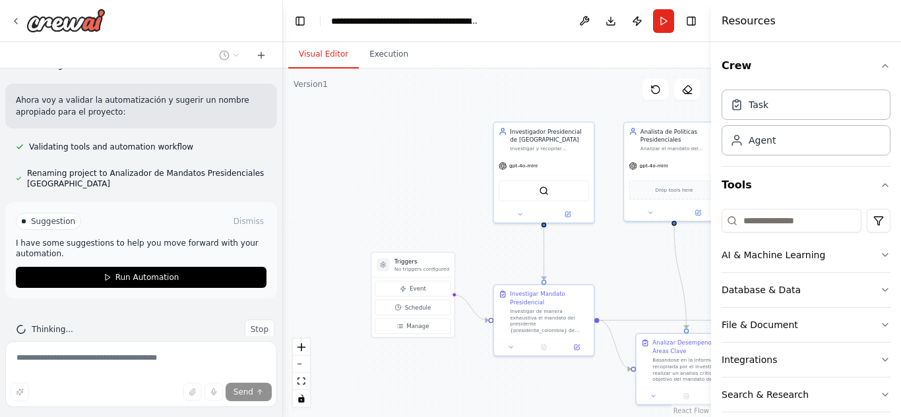
drag, startPoint x: 443, startPoint y: 254, endPoint x: 404, endPoint y: 208, distance: 60.4
click at [404, 209] on div ".deletable-edge-delete-btn { width: 20px; height: 20px; border: 0px solid #ffff…" at bounding box center [497, 243] width 428 height 349
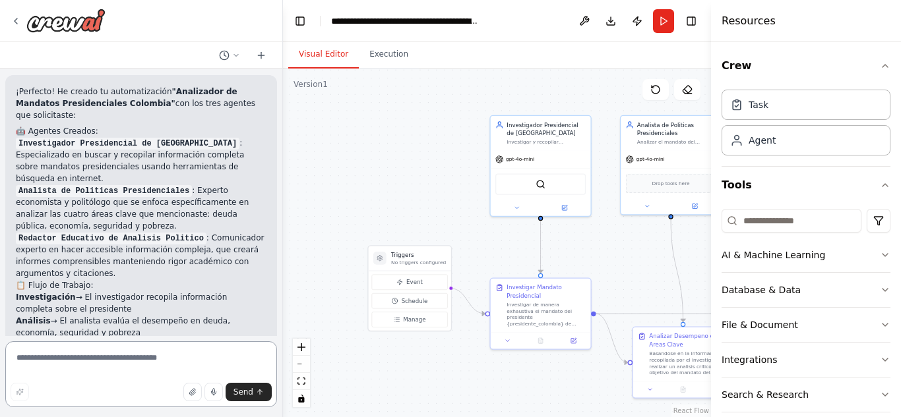
scroll to position [1085, 0]
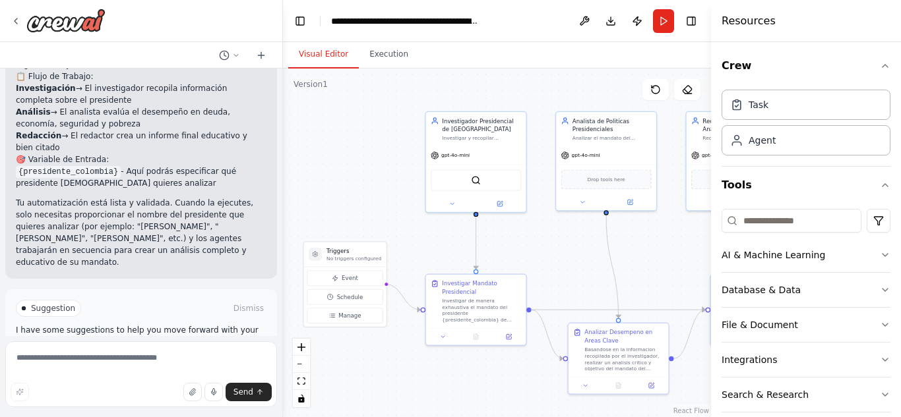
drag, startPoint x: 429, startPoint y: 222, endPoint x: 385, endPoint y: 220, distance: 44.2
click at [384, 220] on div ".deletable-edge-delete-btn { width: 20px; height: 20px; border: 0px solid #ffff…" at bounding box center [497, 243] width 428 height 349
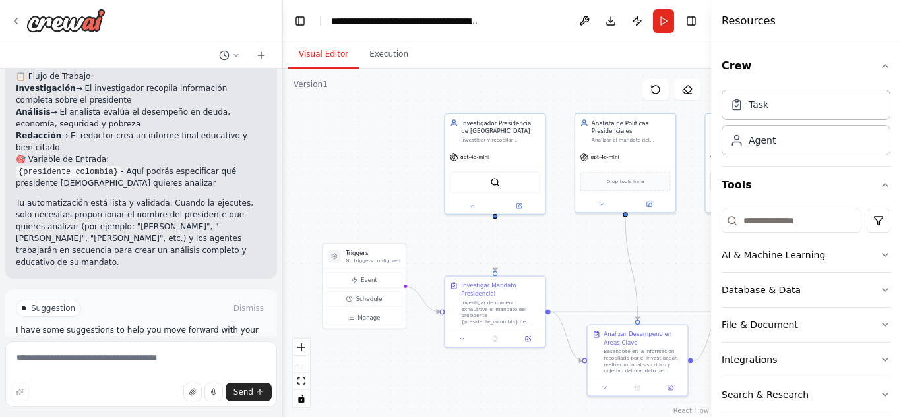
click at [104, 361] on icon at bounding box center [108, 365] width 8 height 8
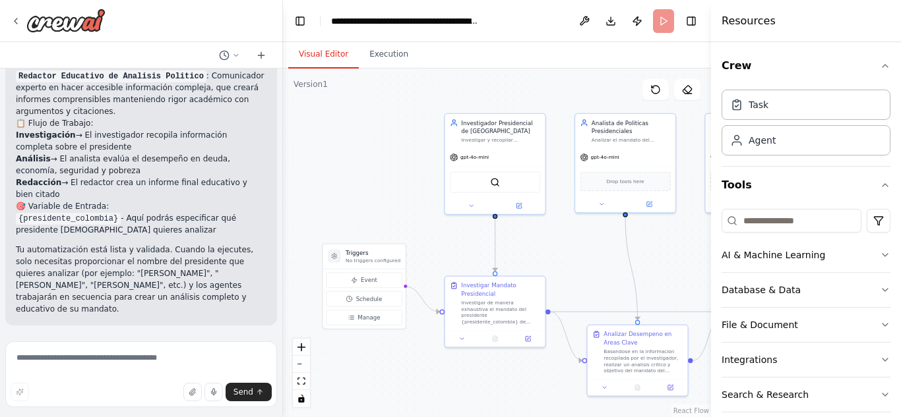
scroll to position [978, 0]
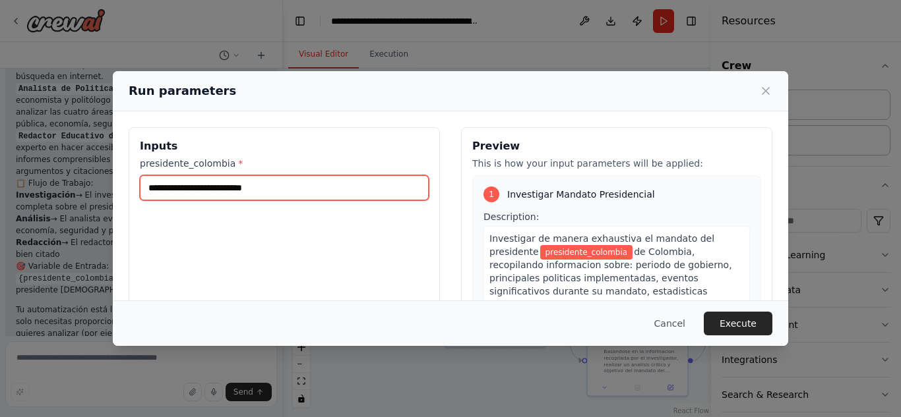
click at [366, 185] on input "presidente_colombia *" at bounding box center [284, 187] width 289 height 25
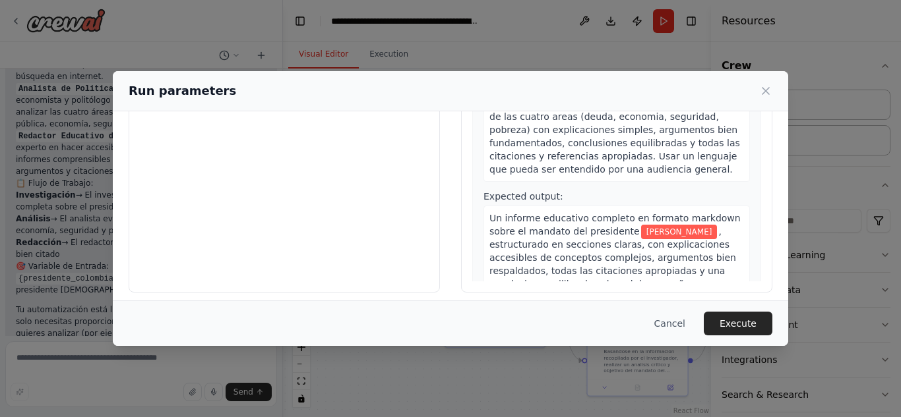
scroll to position [154, 0]
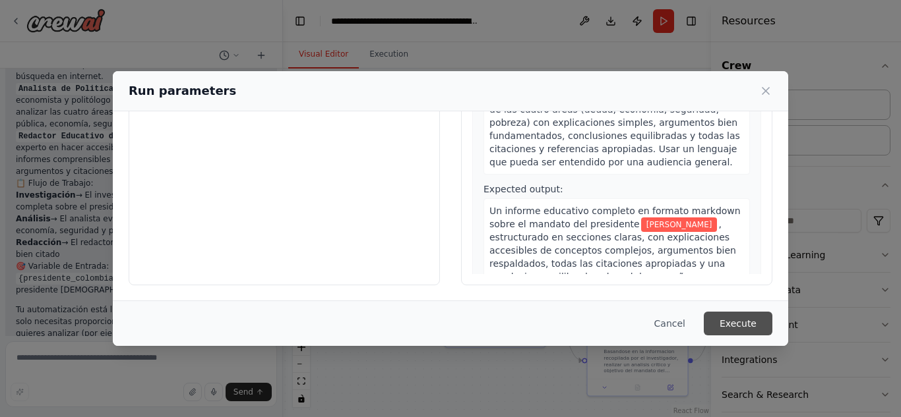
type input "**********"
click at [752, 324] on button "Execute" at bounding box center [738, 324] width 69 height 24
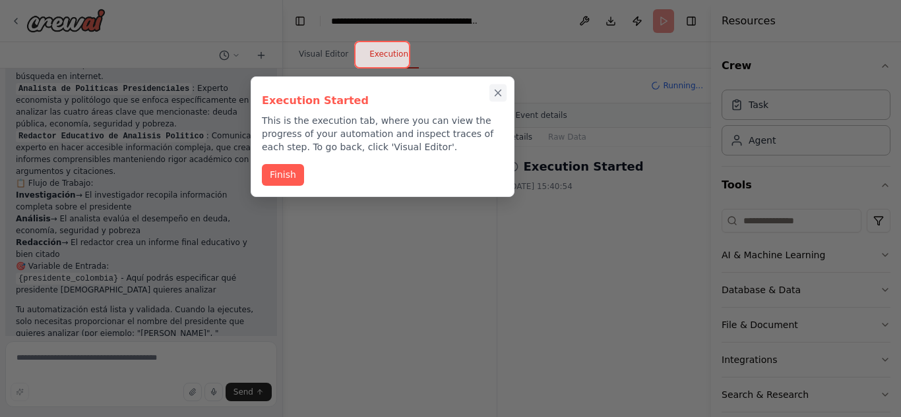
click at [495, 90] on icon "Close walkthrough" at bounding box center [498, 93] width 6 height 6
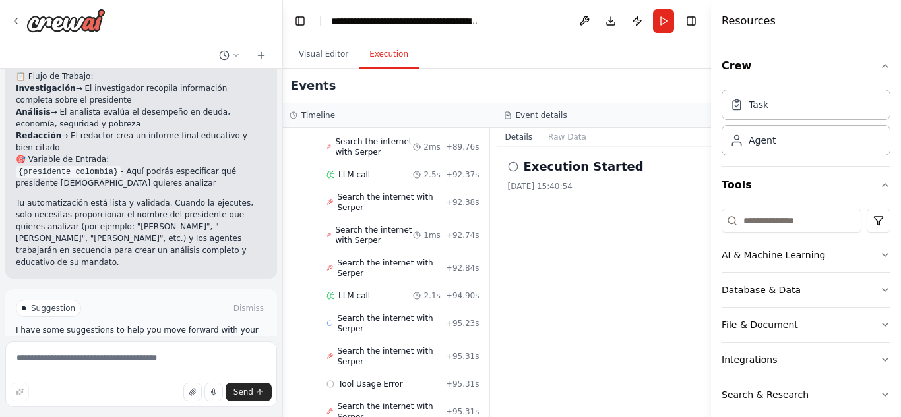
scroll to position [3330, 0]
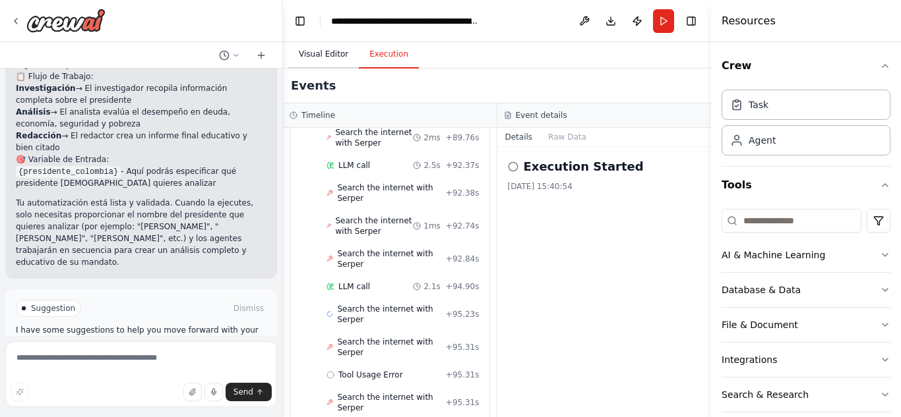
click at [322, 60] on button "Visual Editor" at bounding box center [323, 55] width 71 height 28
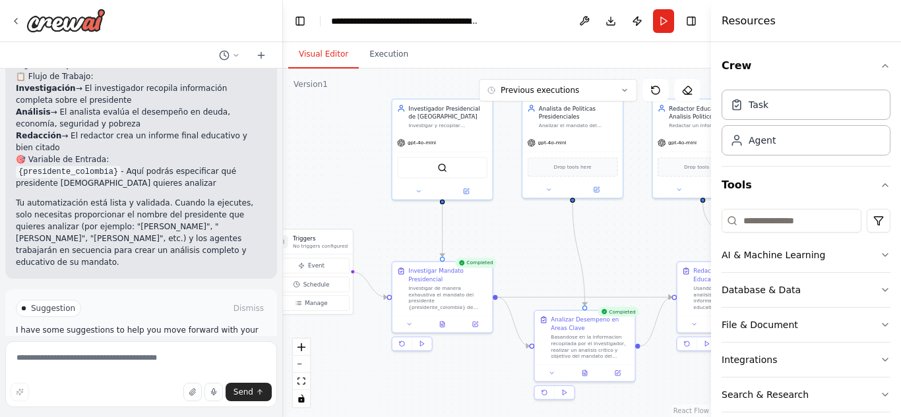
drag, startPoint x: 372, startPoint y: 117, endPoint x: 305, endPoint y: 94, distance: 70.3
click at [305, 94] on div ".deletable-edge-delete-btn { width: 20px; height: 20px; border: 0px solid #ffff…" at bounding box center [497, 243] width 428 height 349
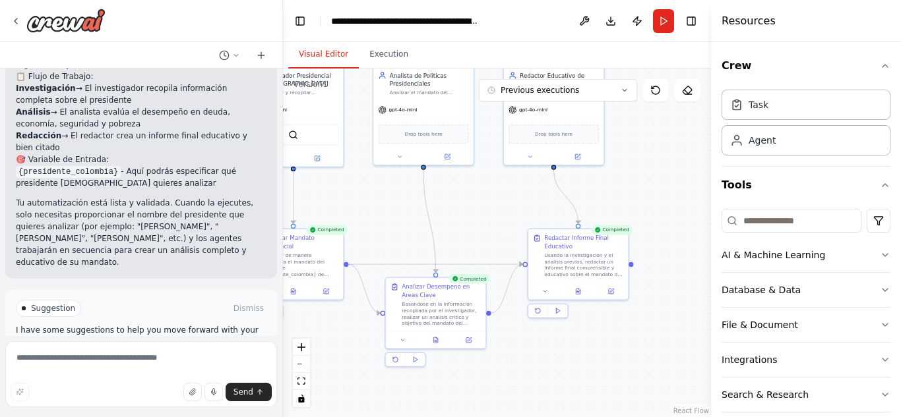
drag, startPoint x: 614, startPoint y: 251, endPoint x: 483, endPoint y: 226, distance: 133.5
click at [483, 226] on div ".deletable-edge-delete-btn { width: 20px; height: 20px; border: 0px solid #ffff…" at bounding box center [497, 243] width 428 height 349
click at [388, 54] on button "Execution" at bounding box center [389, 55] width 60 height 28
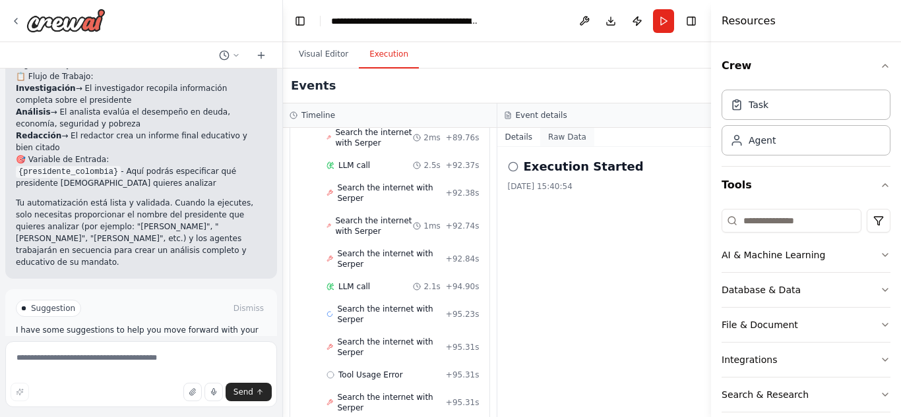
click at [551, 135] on button "Raw Data" at bounding box center [567, 137] width 54 height 18
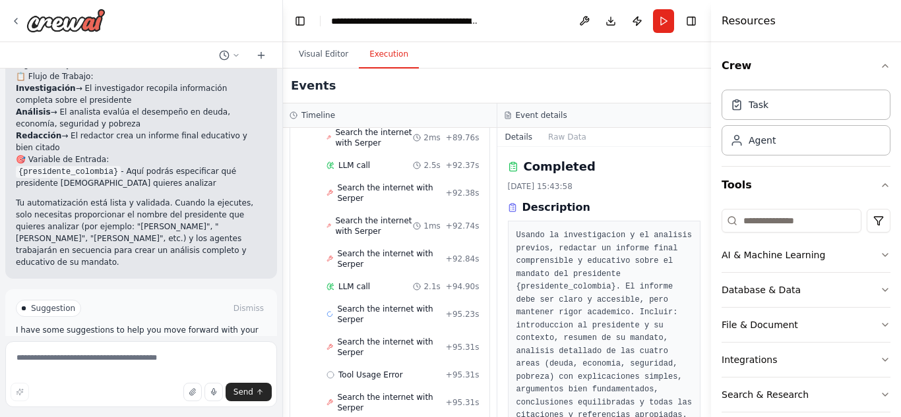
drag, startPoint x: 707, startPoint y: 168, endPoint x: 707, endPoint y: 184, distance: 15.8
click at [707, 184] on button "Toggle Sidebar" at bounding box center [711, 208] width 11 height 417
drag, startPoint x: 707, startPoint y: 184, endPoint x: 706, endPoint y: 193, distance: 9.3
click at [706, 194] on button "Toggle Sidebar" at bounding box center [711, 208] width 11 height 417
drag, startPoint x: 706, startPoint y: 177, endPoint x: 704, endPoint y: 188, distance: 11.4
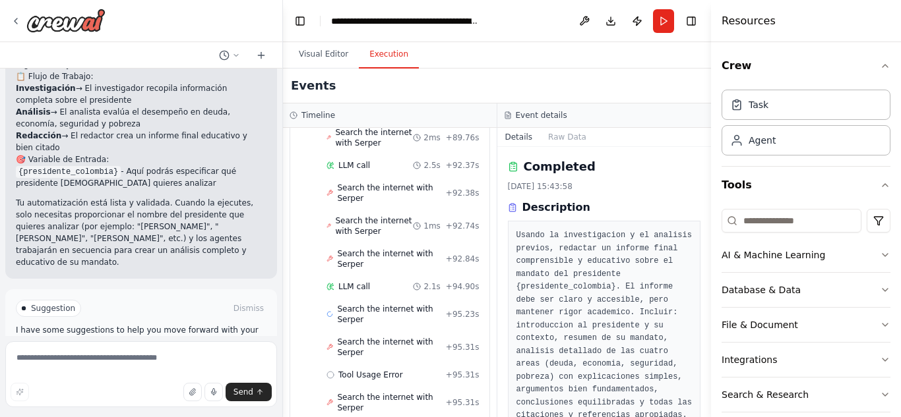
click at [704, 188] on div "Quiero que hagas tres agentes. La función de esos tres va a ser analizar period…" at bounding box center [450, 208] width 901 height 417
drag, startPoint x: 706, startPoint y: 167, endPoint x: 706, endPoint y: 183, distance: 16.5
click at [706, 183] on button "Toggle Sidebar" at bounding box center [711, 208] width 11 height 417
click at [776, 109] on div "Task" at bounding box center [805, 104] width 169 height 30
drag, startPoint x: 483, startPoint y: 386, endPoint x: 487, endPoint y: 400, distance: 15.2
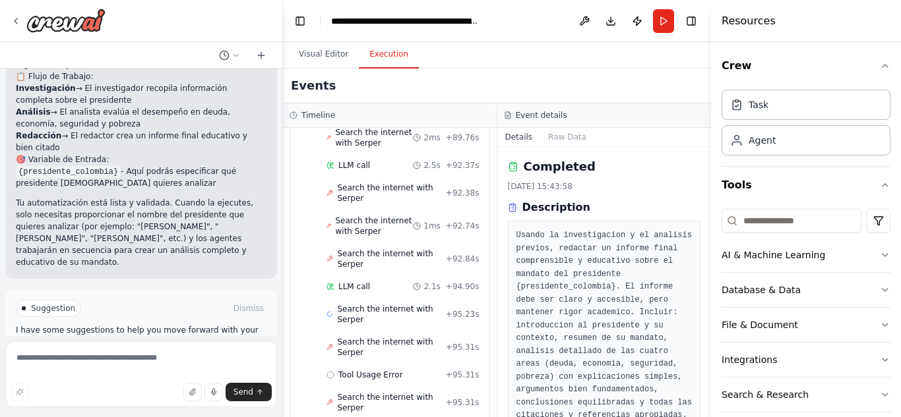
click at [485, 407] on div "▼ Investigador Presidencial de Colombia 7.57s (+127.87s) • 1 task ▼ Investigar …" at bounding box center [390, 272] width 214 height 289
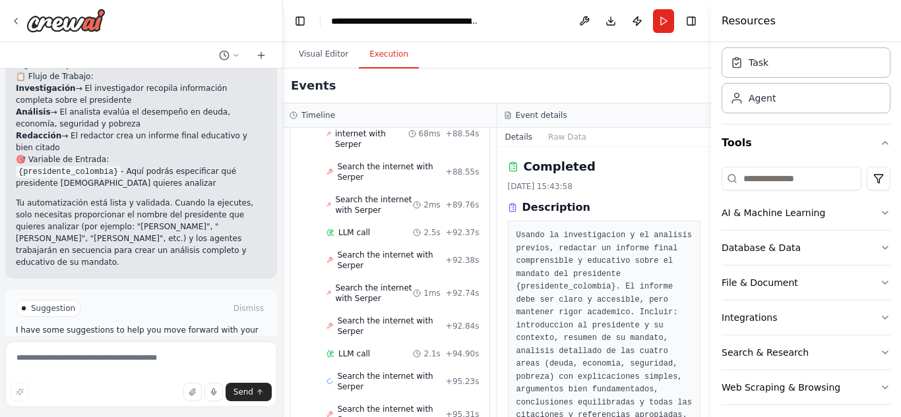
scroll to position [50, 0]
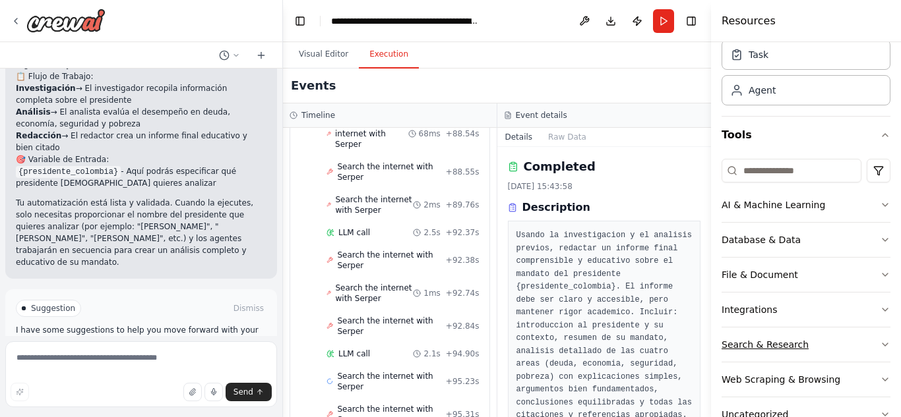
click at [880, 345] on icon "button" at bounding box center [885, 345] width 11 height 11
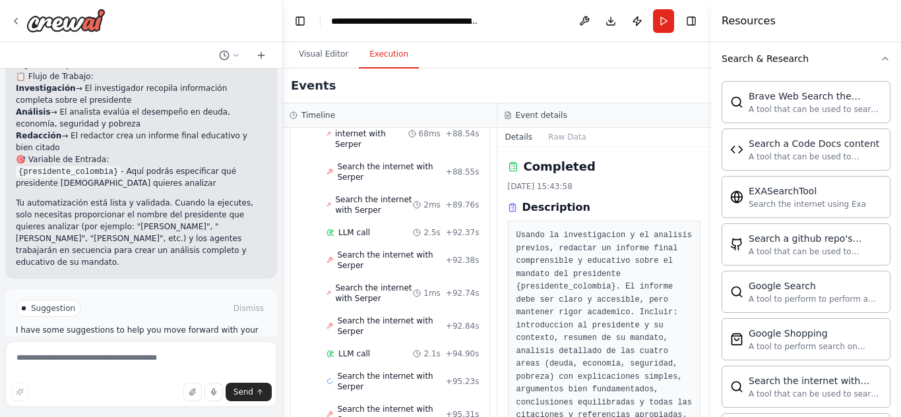
scroll to position [351, 0]
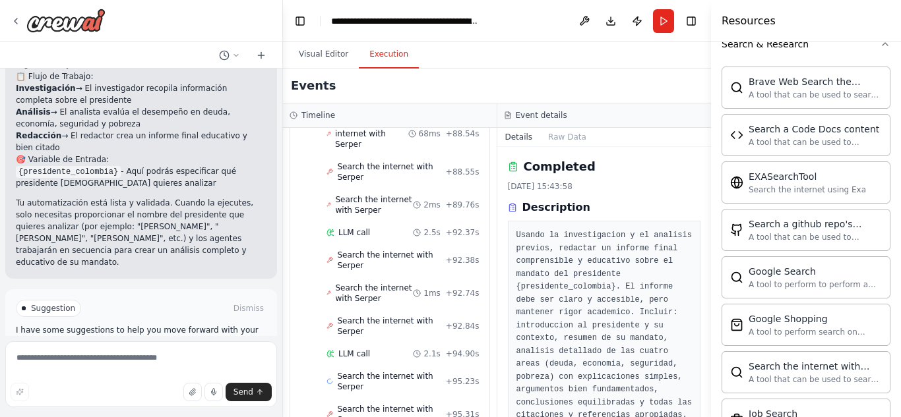
click at [512, 110] on div "Event details" at bounding box center [604, 116] width 214 height 24
click at [296, 22] on button "Toggle Left Sidebar" at bounding box center [300, 21] width 18 height 18
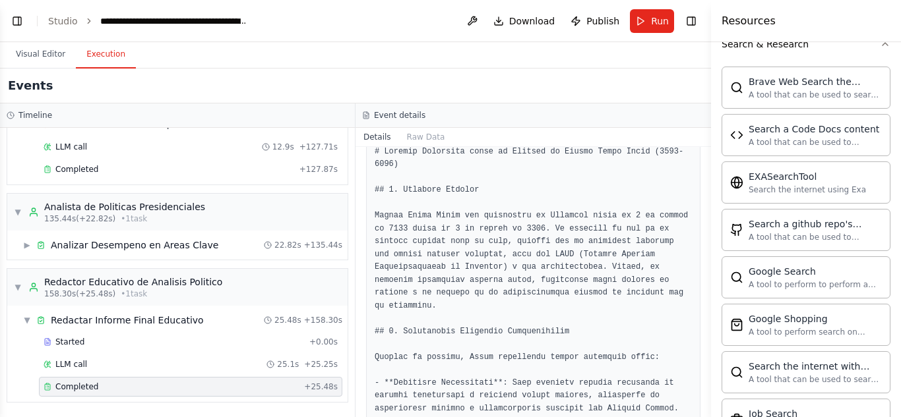
scroll to position [268, 0]
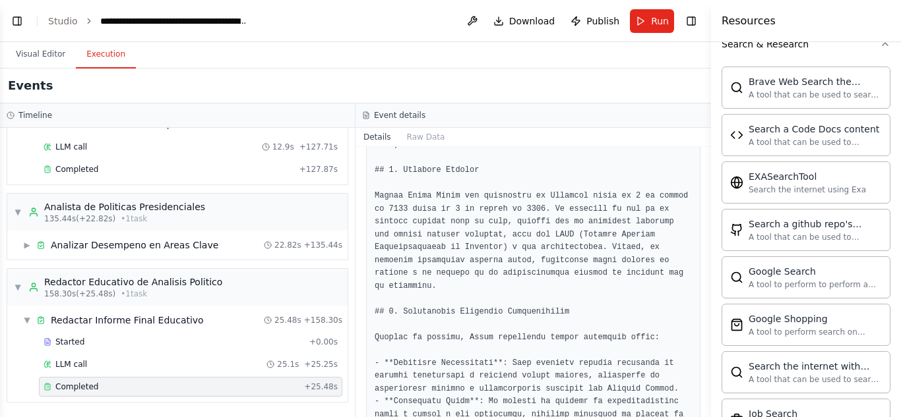
click at [706, 220] on button "Toggle Sidebar" at bounding box center [711, 208] width 11 height 417
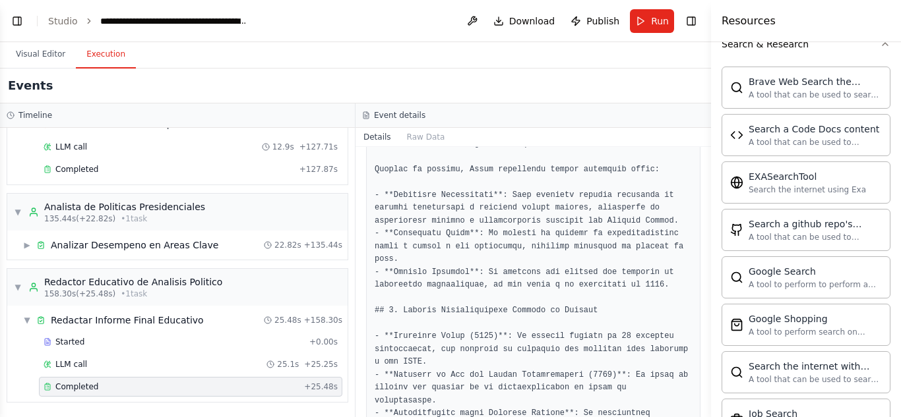
scroll to position [442, 0]
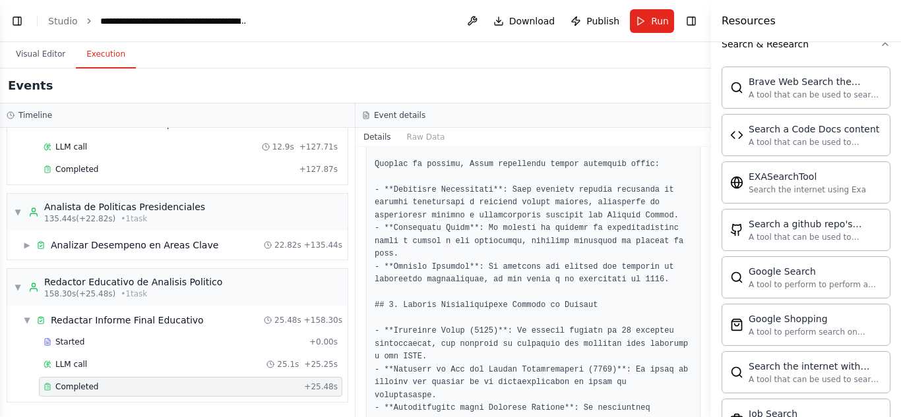
drag, startPoint x: 706, startPoint y: 235, endPoint x: 706, endPoint y: 243, distance: 7.9
click at [706, 243] on button "Toggle Sidebar" at bounding box center [711, 208] width 11 height 417
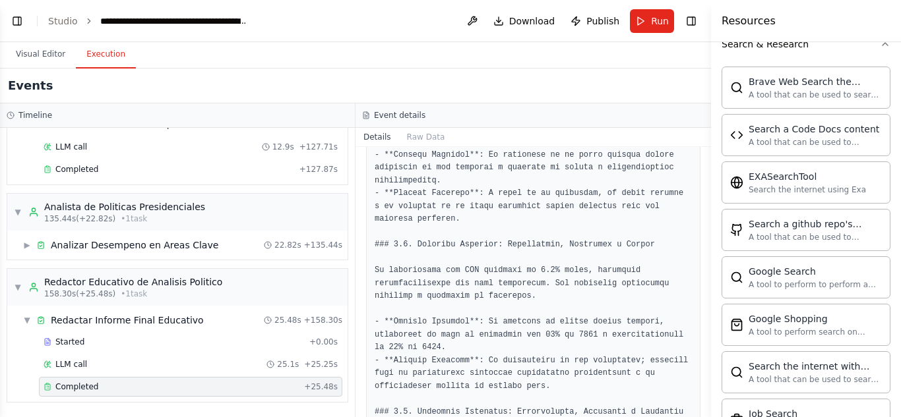
scroll to position [1062, 0]
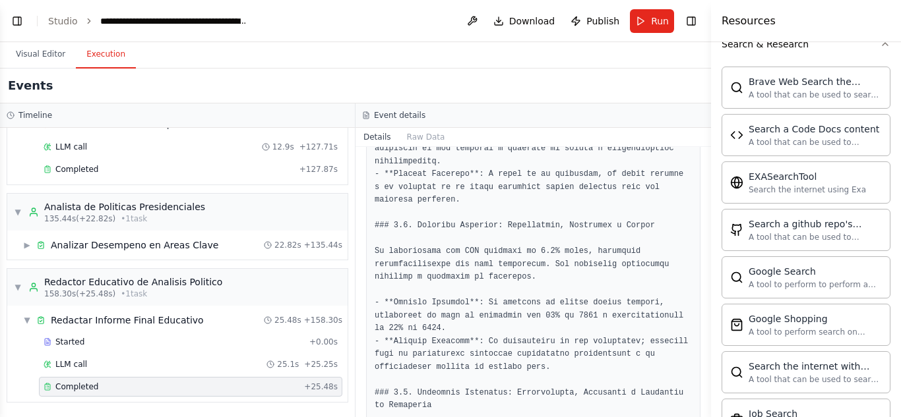
drag, startPoint x: 706, startPoint y: 316, endPoint x: 704, endPoint y: 327, distance: 10.6
click at [704, 327] on div "Quiero que hagas tres agentes. La función de esos tres va a ser analizar period…" at bounding box center [450, 208] width 901 height 417
drag, startPoint x: 706, startPoint y: 324, endPoint x: 706, endPoint y: 334, distance: 9.2
click at [706, 334] on button "Toggle Sidebar" at bounding box center [711, 208] width 11 height 417
drag, startPoint x: 706, startPoint y: 320, endPoint x: 703, endPoint y: 339, distance: 18.6
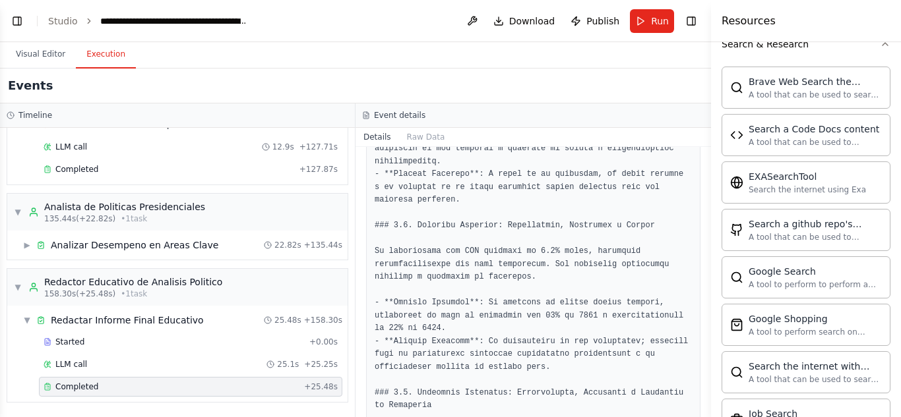
click at [703, 339] on div "Quiero que hagas tres agentes. La función de esos tres va a ser analizar period…" at bounding box center [450, 208] width 901 height 417
drag, startPoint x: 709, startPoint y: 322, endPoint x: 706, endPoint y: 311, distance: 11.5
click at [707, 311] on button "Toggle Sidebar" at bounding box center [711, 208] width 11 height 417
drag, startPoint x: 700, startPoint y: 320, endPoint x: 707, endPoint y: 320, distance: 7.3
click at [706, 320] on div "Quiero que hagas tres agentes. La función de esos tres va a ser analizar period…" at bounding box center [450, 208] width 901 height 417
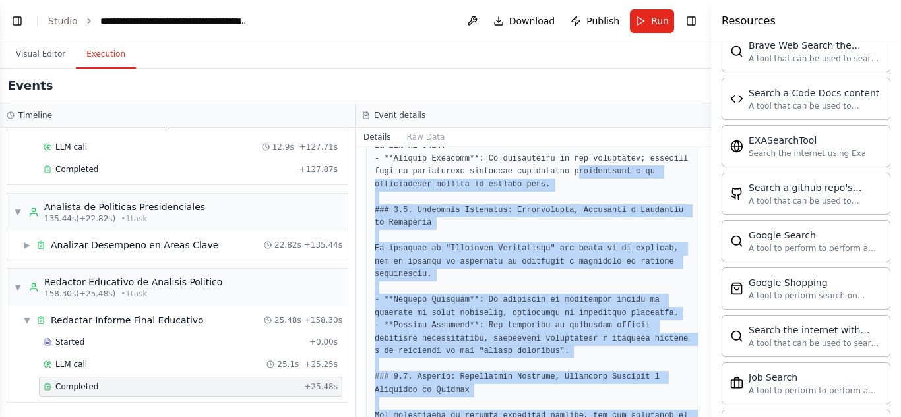
scroll to position [1265, 0]
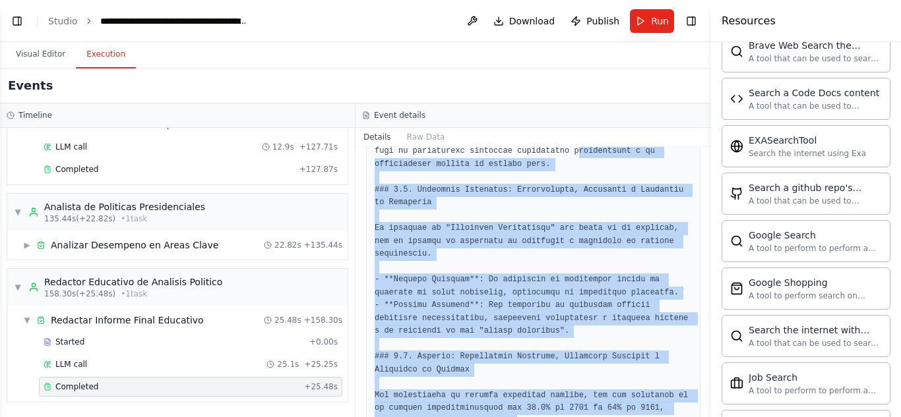
drag, startPoint x: 562, startPoint y: 277, endPoint x: 526, endPoint y: 361, distance: 91.0
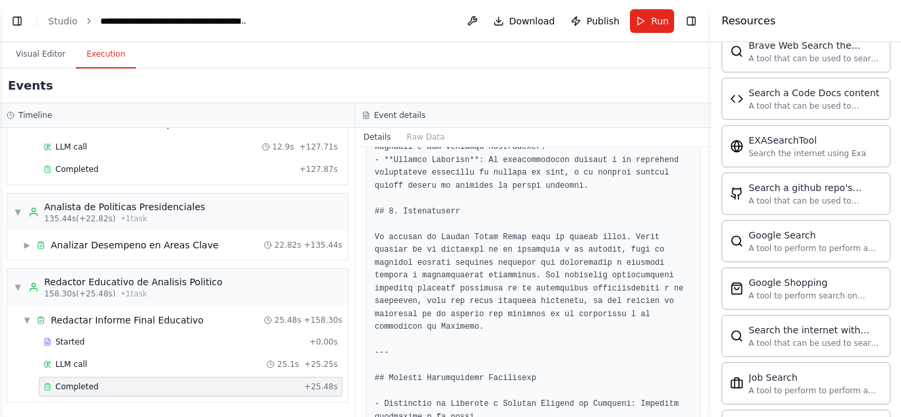
scroll to position [1588, 0]
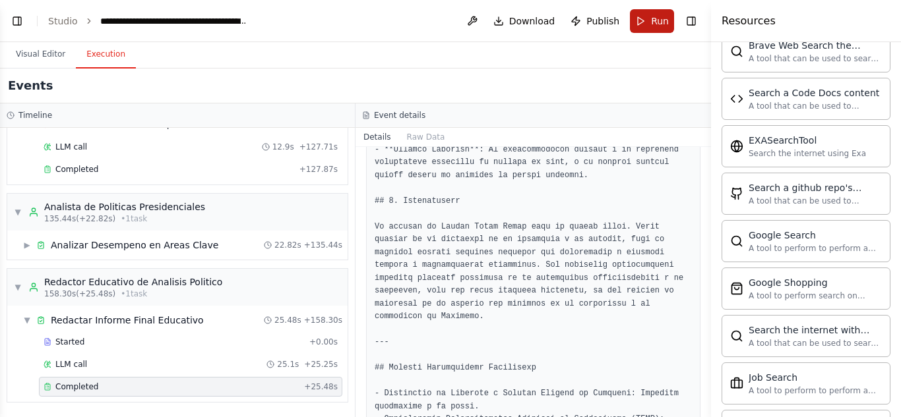
click at [641, 24] on button "Run" at bounding box center [652, 21] width 44 height 24
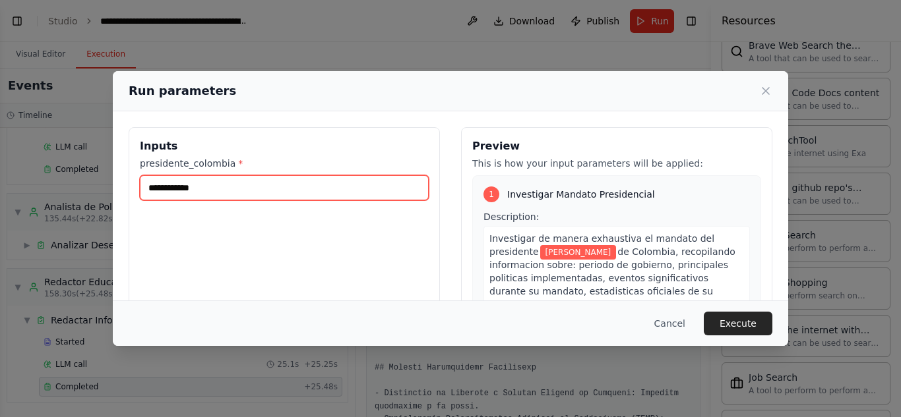
drag, startPoint x: 348, startPoint y: 191, endPoint x: 115, endPoint y: 198, distance: 232.9
click at [115, 198] on div "**********" at bounding box center [450, 283] width 675 height 344
type input "**********"
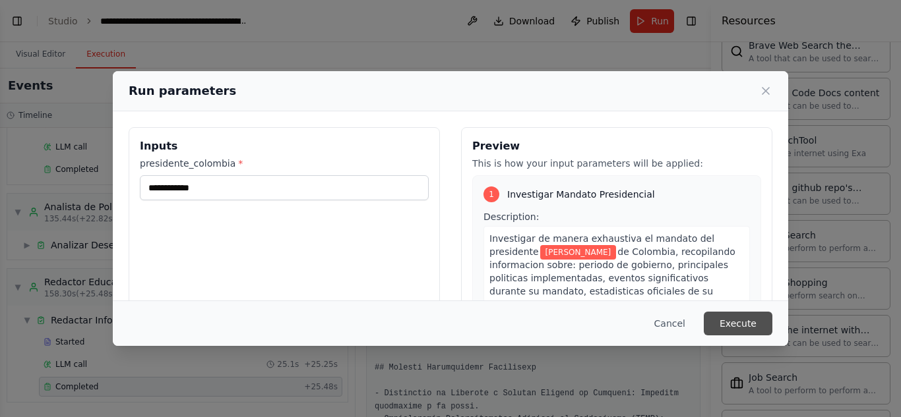
click at [757, 324] on button "Execute" at bounding box center [738, 324] width 69 height 24
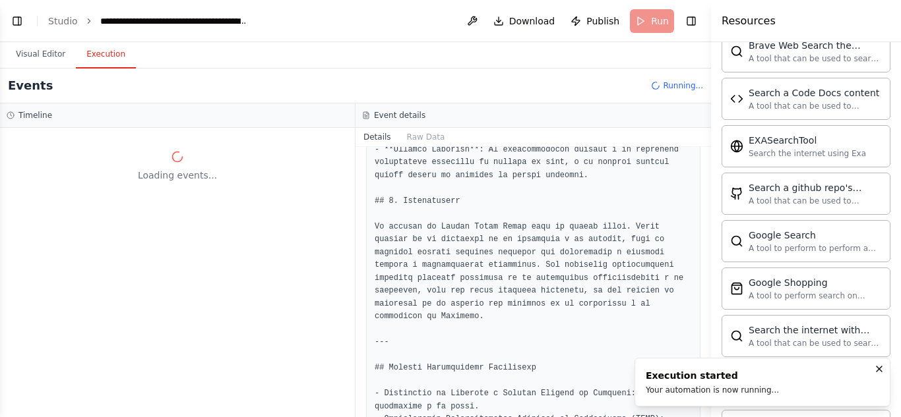
scroll to position [0, 0]
